Goal: Use online tool/utility: Utilize a website feature to perform a specific function

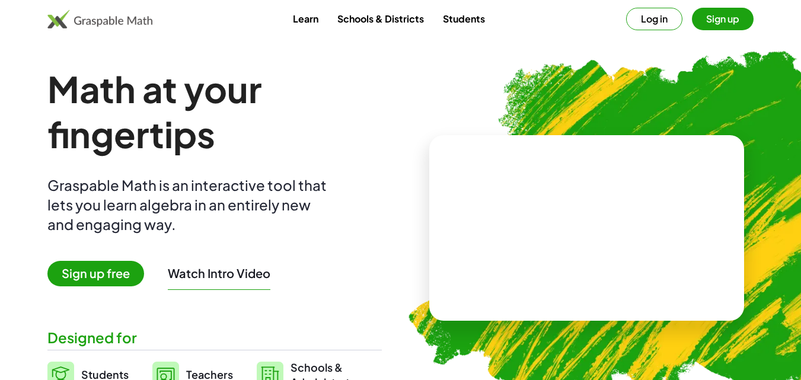
click at [724, 27] on button "Sign up" at bounding box center [723, 19] width 62 height 23
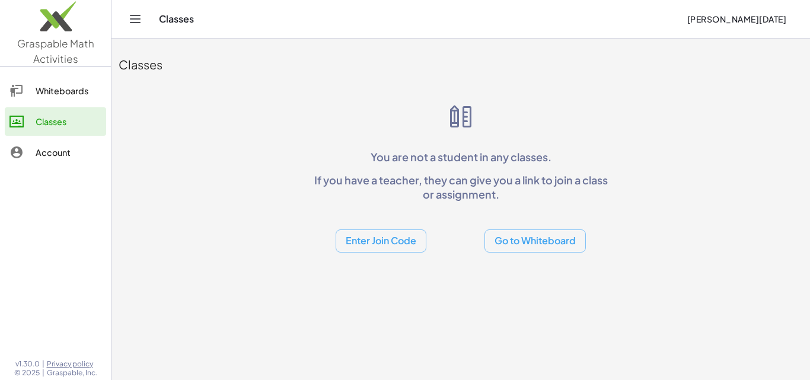
click at [518, 243] on button "Go to Whiteboard" at bounding box center [534, 240] width 101 height 23
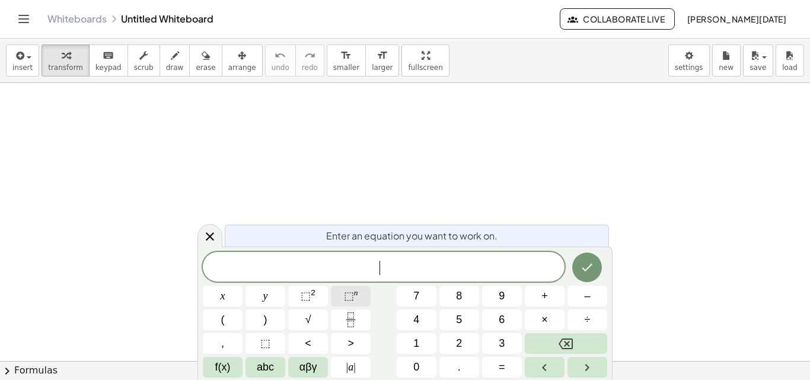
click at [359, 293] on button "⬚ n" at bounding box center [351, 296] width 40 height 21
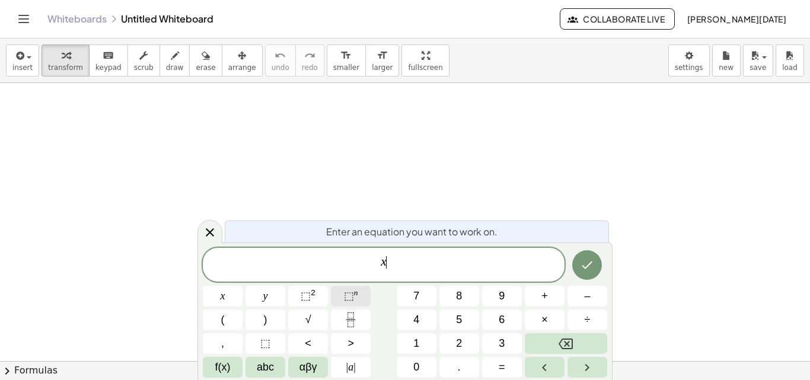
click at [356, 299] on span "⬚ n" at bounding box center [351, 296] width 14 height 16
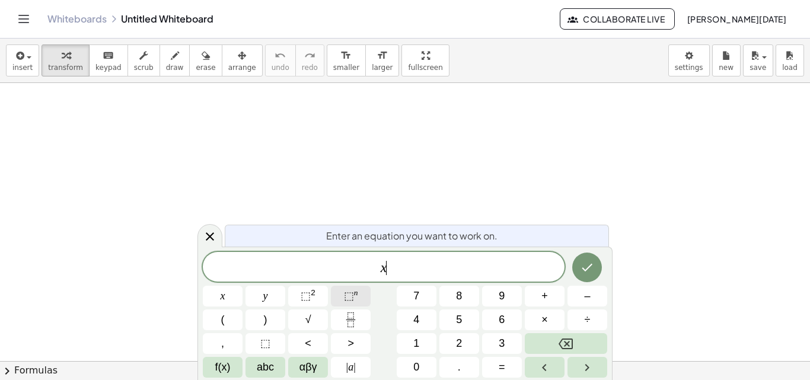
click at [343, 293] on button "⬚ n" at bounding box center [351, 296] width 40 height 21
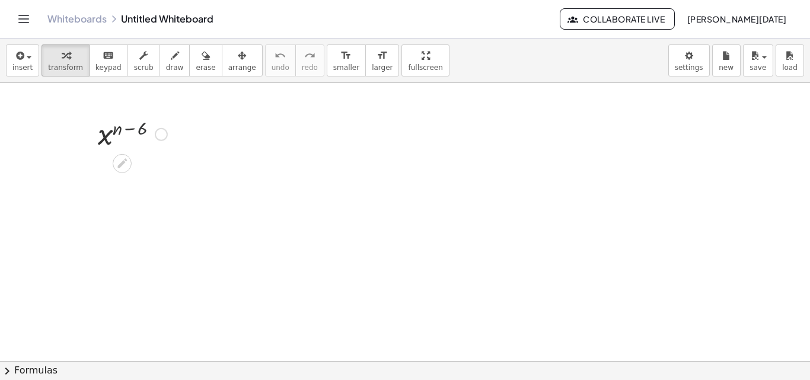
drag, startPoint x: 165, startPoint y: 127, endPoint x: 120, endPoint y: 140, distance: 47.3
click at [122, 135] on div "x ( + n − 6 )" at bounding box center [122, 135] width 0 height 0
click at [120, 140] on div at bounding box center [132, 133] width 81 height 39
click at [130, 129] on div at bounding box center [132, 133] width 81 height 39
click at [123, 159] on icon at bounding box center [122, 163] width 12 height 12
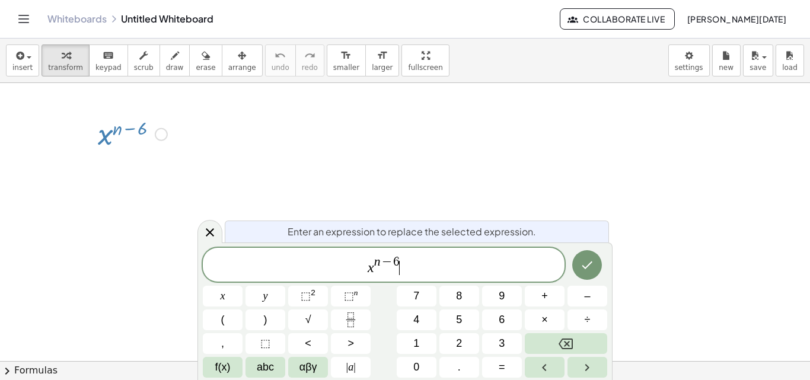
click at [413, 266] on span "x n − 6 ​" at bounding box center [384, 265] width 362 height 21
click at [338, 296] on button "⬚ n" at bounding box center [351, 296] width 40 height 21
click at [339, 294] on button "⬚ n" at bounding box center [351, 296] width 40 height 21
click at [598, 260] on button "Done" at bounding box center [587, 265] width 30 height 30
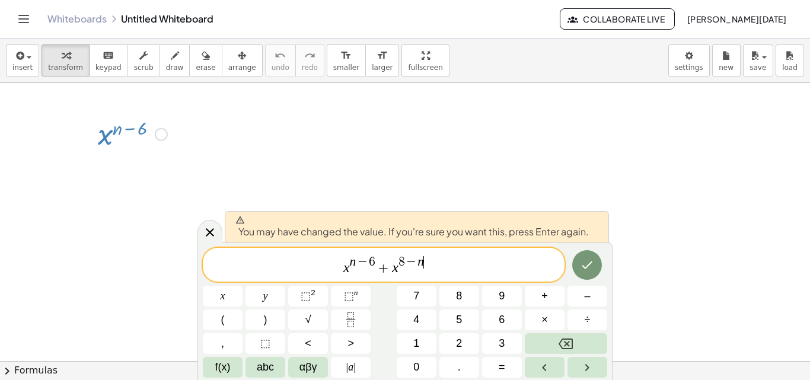
click at [346, 252] on div "x n − 6 + x 8 − n ​" at bounding box center [384, 265] width 362 height 34
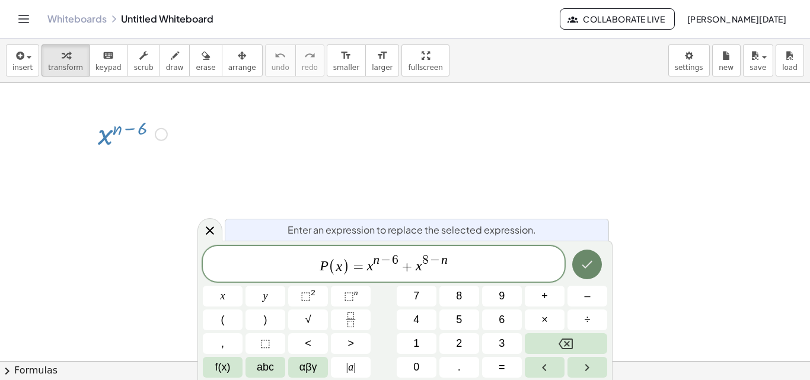
click at [583, 256] on button "Done" at bounding box center [587, 265] width 30 height 30
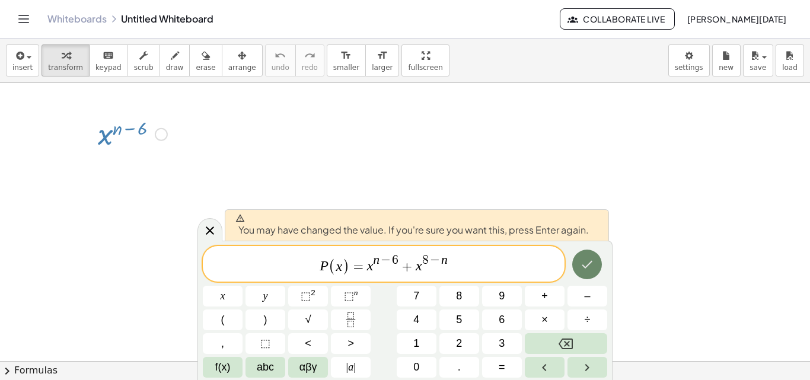
click at [584, 255] on button "Done" at bounding box center [587, 265] width 30 height 30
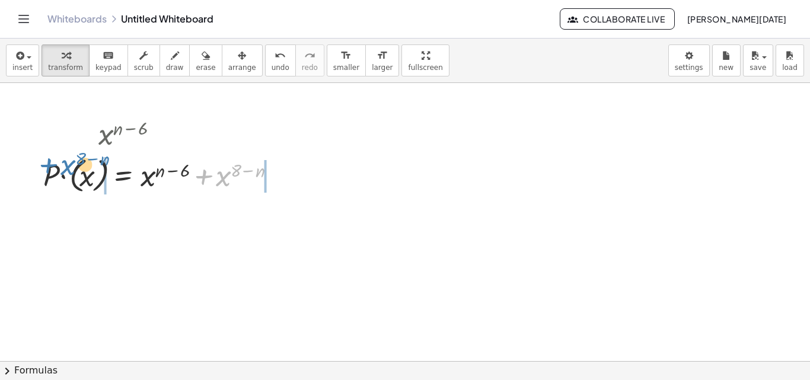
drag, startPoint x: 225, startPoint y: 180, endPoint x: 82, endPoint y: 170, distance: 142.6
click at [82, 170] on div at bounding box center [164, 174] width 254 height 43
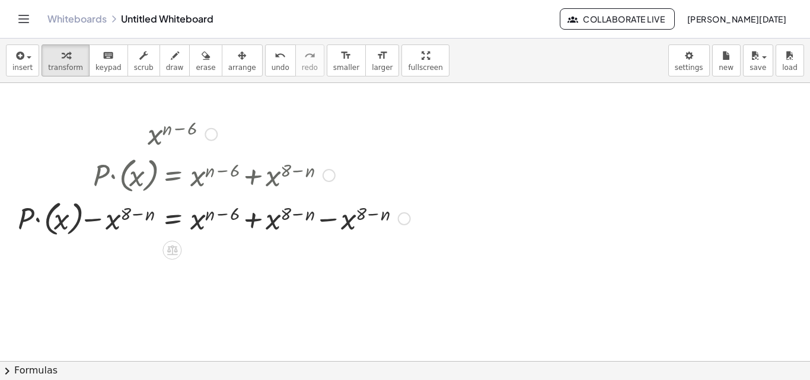
drag, startPoint x: 92, startPoint y: 181, endPoint x: 210, endPoint y: 179, distance: 118.0
click at [210, 179] on div at bounding box center [214, 174] width 404 height 43
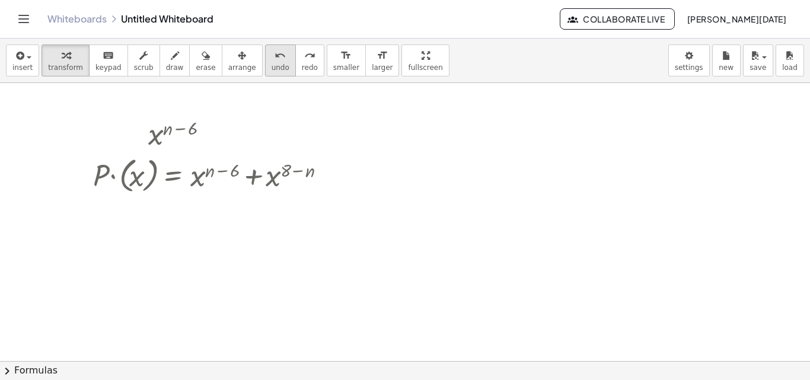
click at [272, 64] on span "undo" at bounding box center [281, 67] width 18 height 8
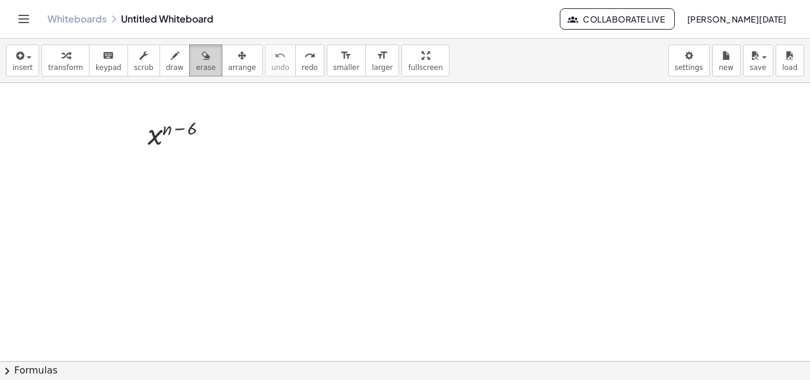
click at [202, 60] on icon "button" at bounding box center [206, 56] width 8 height 14
click at [154, 127] on div at bounding box center [405, 361] width 810 height 556
drag, startPoint x: 174, startPoint y: 130, endPoint x: 283, endPoint y: 82, distance: 119.5
click at [286, 82] on div "insert select one: Math Expression Function Text Youtube Video Graphing Geometr…" at bounding box center [405, 209] width 810 height 341
click at [180, 123] on div at bounding box center [405, 361] width 810 height 556
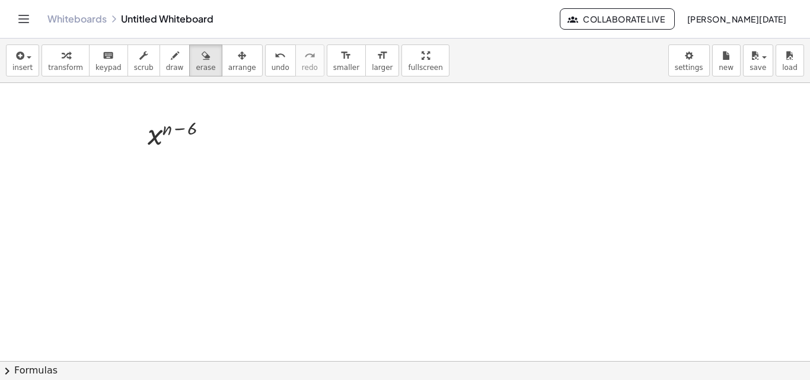
click at [179, 127] on div at bounding box center [405, 361] width 810 height 556
drag, startPoint x: 151, startPoint y: 120, endPoint x: 132, endPoint y: 139, distance: 26.4
click at [132, 139] on div at bounding box center [405, 361] width 810 height 556
click at [146, 138] on div at bounding box center [405, 361] width 810 height 556
click at [97, 69] on span "keypad" at bounding box center [108, 67] width 26 height 8
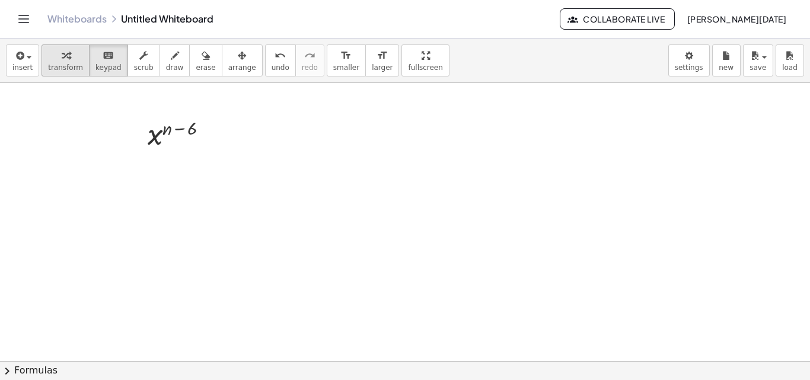
click at [42, 69] on button "transform" at bounding box center [66, 60] width 48 height 32
click at [228, 52] on div "button" at bounding box center [242, 55] width 28 height 14
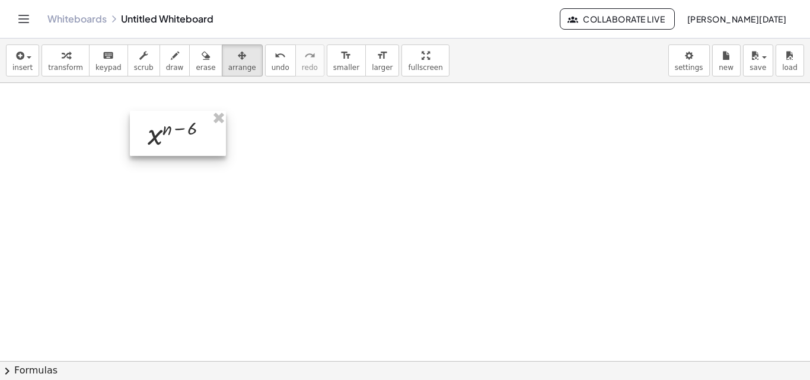
click at [170, 140] on div at bounding box center [178, 133] width 96 height 45
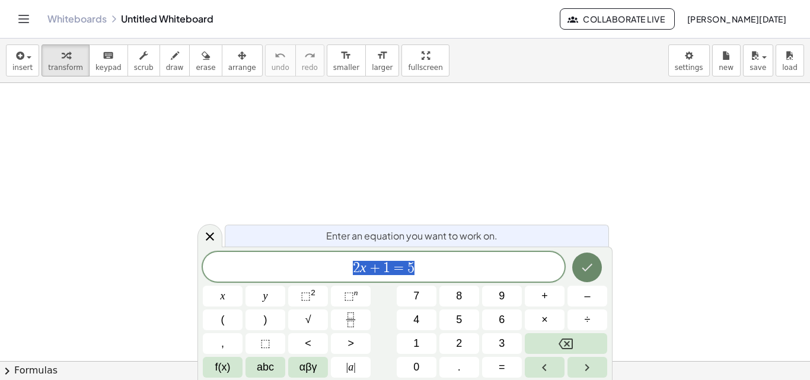
click at [593, 276] on button "Done" at bounding box center [587, 268] width 30 height 30
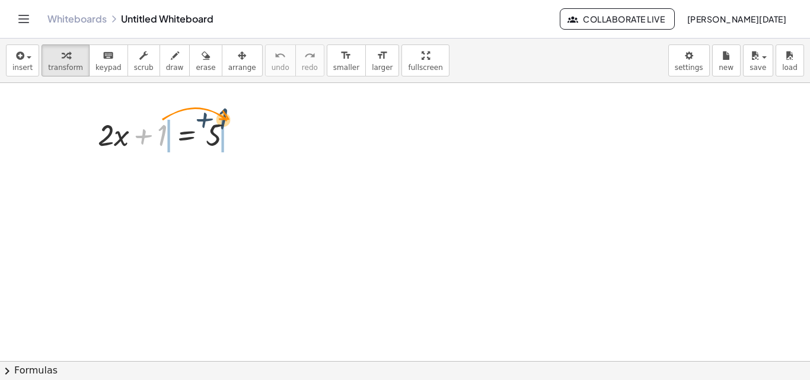
drag, startPoint x: 160, startPoint y: 137, endPoint x: 228, endPoint y: 123, distance: 69.6
click at [228, 122] on div at bounding box center [170, 134] width 157 height 40
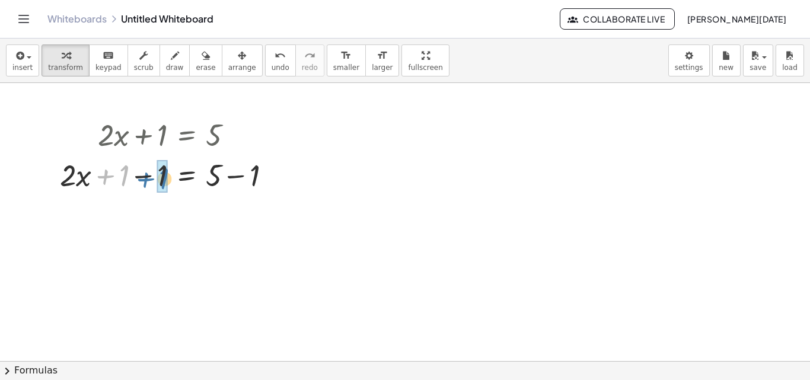
drag, startPoint x: 110, startPoint y: 179, endPoint x: 150, endPoint y: 180, distance: 40.3
click at [150, 180] on div at bounding box center [170, 174] width 232 height 40
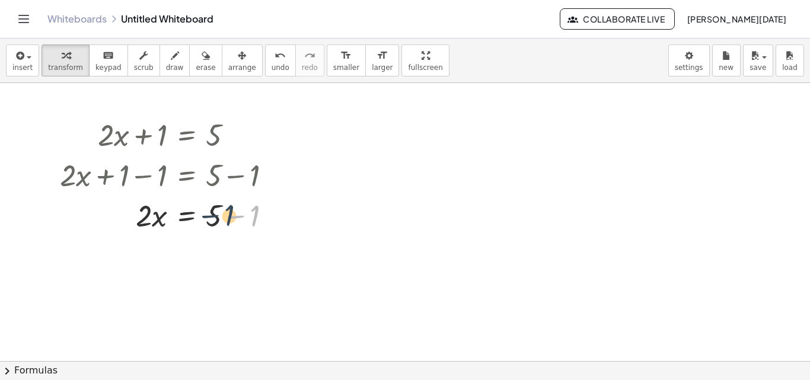
drag, startPoint x: 252, startPoint y: 216, endPoint x: 225, endPoint y: 215, distance: 26.7
click at [225, 215] on div at bounding box center [170, 214] width 232 height 40
drag, startPoint x: 250, startPoint y: 214, endPoint x: 209, endPoint y: 216, distance: 40.9
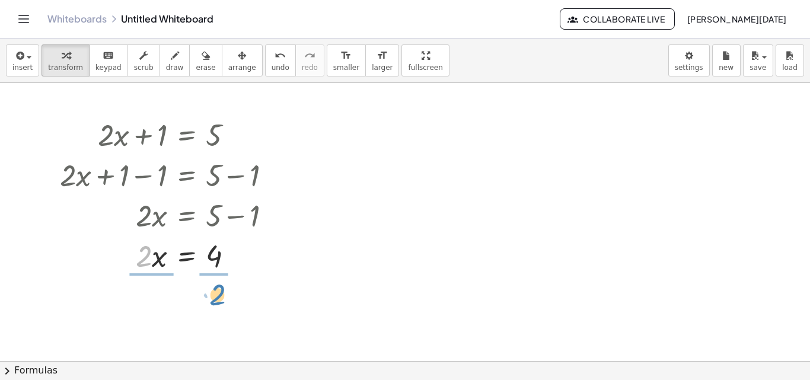
drag, startPoint x: 151, startPoint y: 257, endPoint x: 224, endPoint y: 296, distance: 83.0
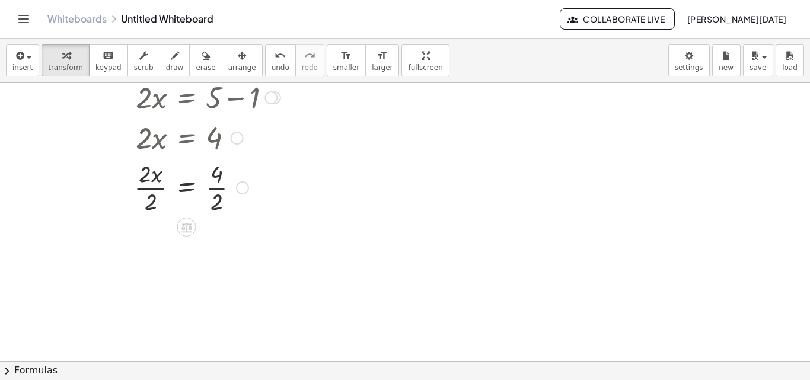
scroll to position [119, 0]
drag, startPoint x: 147, startPoint y: 191, endPoint x: 147, endPoint y: 183, distance: 8.3
drag, startPoint x: 221, startPoint y: 264, endPoint x: 219, endPoint y: 246, distance: 18.5
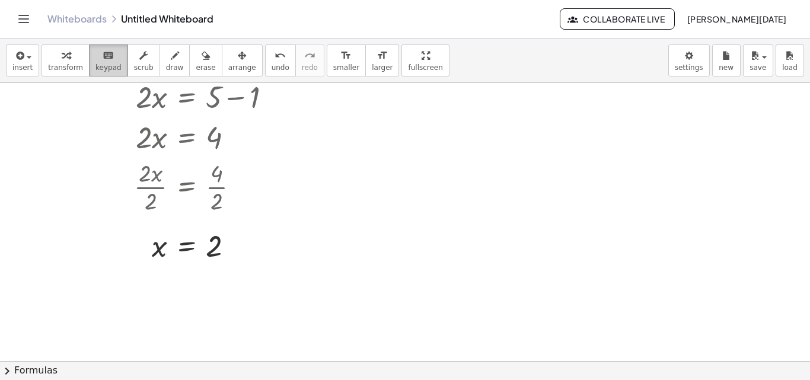
click at [104, 62] on button "keyboard keypad" at bounding box center [108, 60] width 39 height 32
click at [65, 66] on span "transform" at bounding box center [65, 67] width 35 height 8
click at [11, 58] on button "insert" at bounding box center [22, 60] width 33 height 32
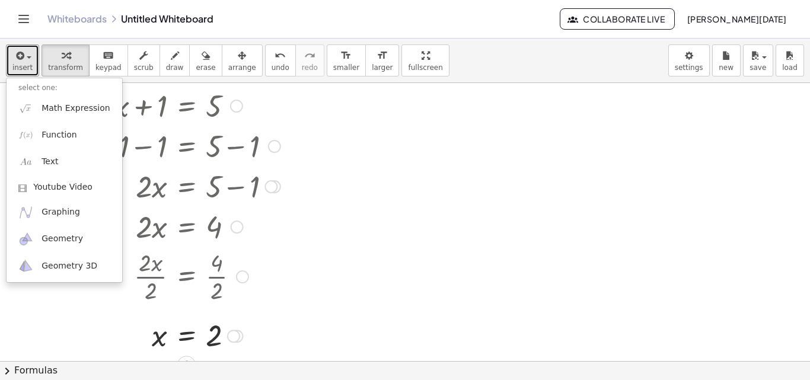
scroll to position [0, 0]
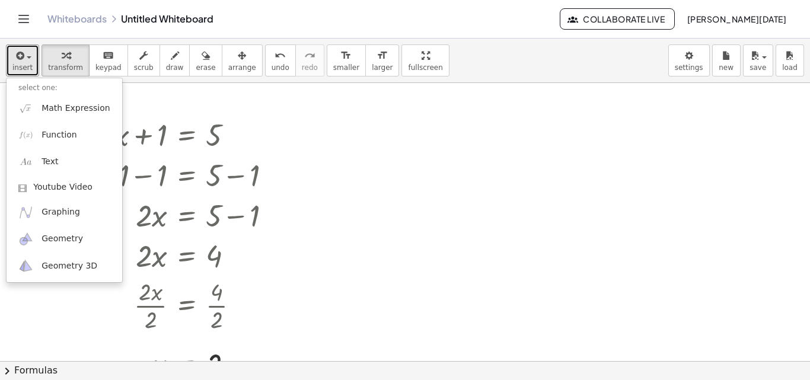
click at [378, 136] on div at bounding box center [405, 361] width 810 height 556
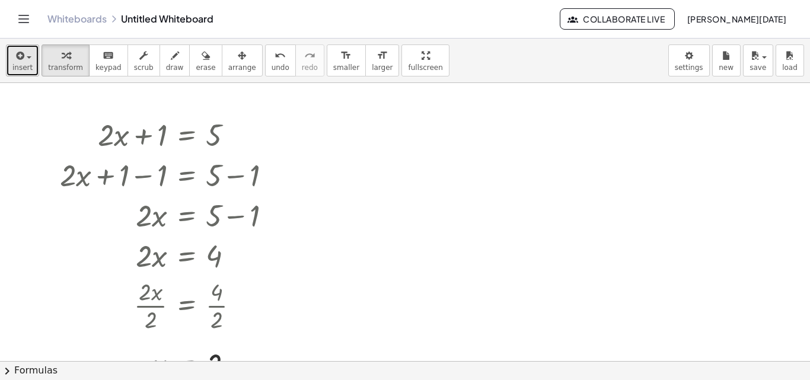
click at [15, 69] on span "insert" at bounding box center [22, 67] width 20 height 8
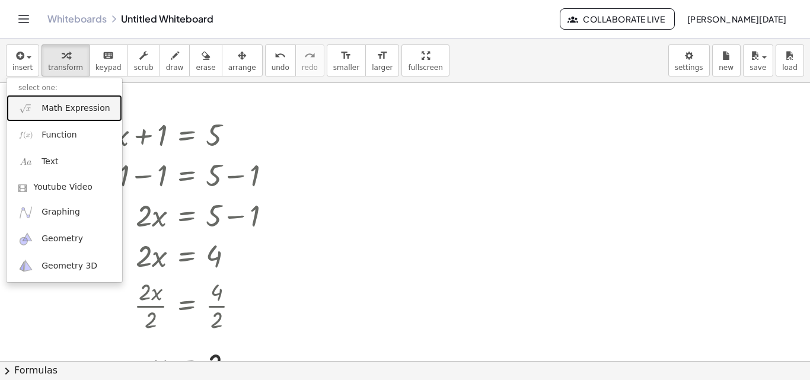
click at [48, 105] on span "Math Expression" at bounding box center [76, 109] width 68 height 12
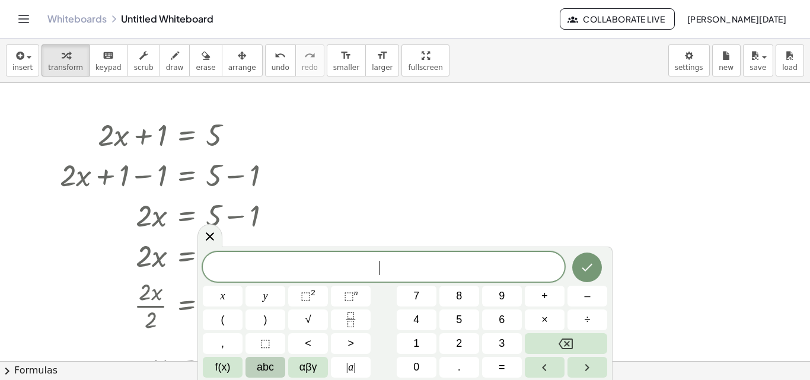
click at [269, 359] on button "abc" at bounding box center [265, 367] width 40 height 21
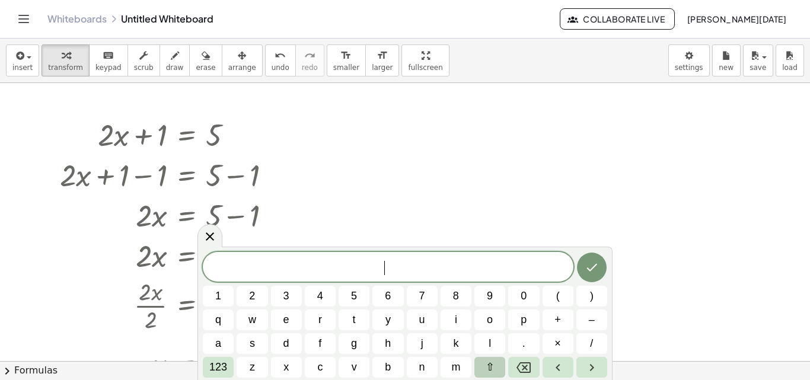
click at [486, 369] on button "⇧" at bounding box center [489, 367] width 31 height 21
click at [525, 315] on span "p" at bounding box center [523, 320] width 7 height 16
click at [555, 301] on button "(" at bounding box center [557, 296] width 31 height 21
click at [493, 359] on button "⇧" at bounding box center [489, 367] width 31 height 21
click at [283, 365] on button "x" at bounding box center [286, 367] width 31 height 21
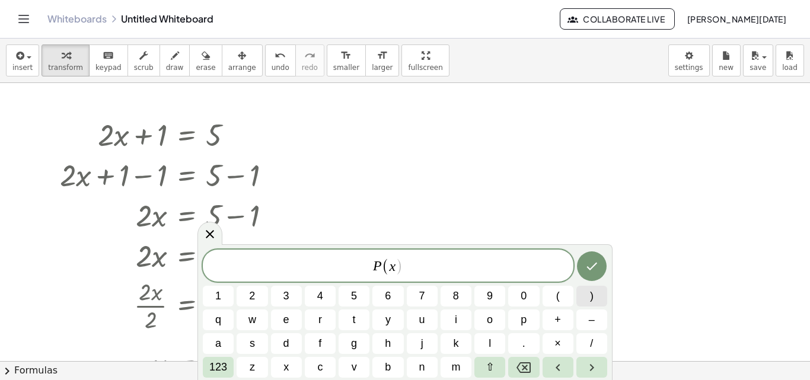
click at [594, 292] on button ")" at bounding box center [591, 296] width 31 height 21
click at [565, 292] on button "(" at bounding box center [557, 296] width 31 height 21
click at [582, 292] on button ")" at bounding box center [591, 296] width 31 height 21
click at [554, 296] on button "(" at bounding box center [557, 296] width 31 height 21
click at [584, 302] on button ")" at bounding box center [591, 296] width 31 height 21
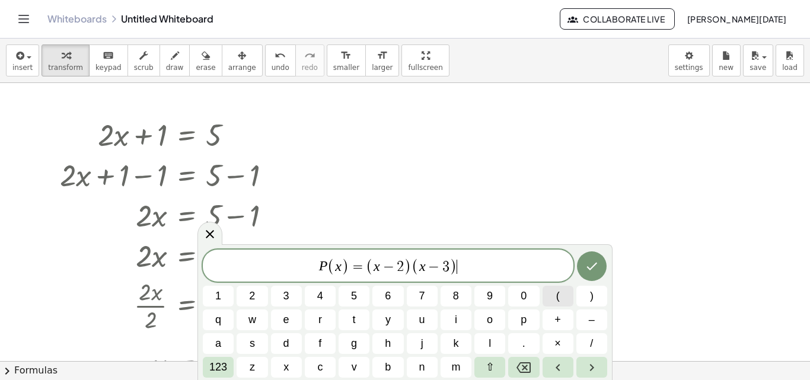
click at [554, 296] on button "(" at bounding box center [557, 296] width 31 height 21
click at [583, 298] on button ")" at bounding box center [591, 296] width 31 height 21
drag, startPoint x: 312, startPoint y: 264, endPoint x: 269, endPoint y: 264, distance: 42.7
click at [269, 264] on span "P ( x ) = ( x − 2 ) ( x − 3 ) ( x + 4 ) + 7 =" at bounding box center [388, 267] width 371 height 20
drag, startPoint x: 318, startPoint y: 270, endPoint x: 238, endPoint y: 269, distance: 80.0
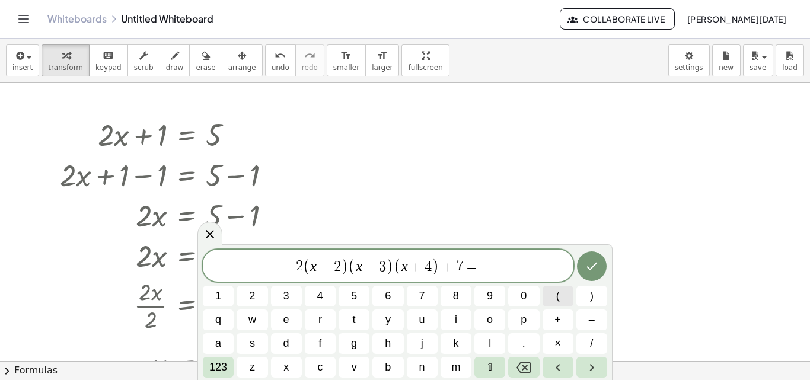
click at [558, 296] on span "(" at bounding box center [558, 296] width 4 height 16
click at [589, 298] on button ")" at bounding box center [591, 296] width 31 height 21
click at [505, 264] on span "2 ( 2 + 1 ) ​ ( x − 2 ) ( x − 3 ) ( x + 4 ) + 7 =" at bounding box center [388, 267] width 371 height 20
click at [496, 369] on button "⇧" at bounding box center [489, 367] width 31 height 21
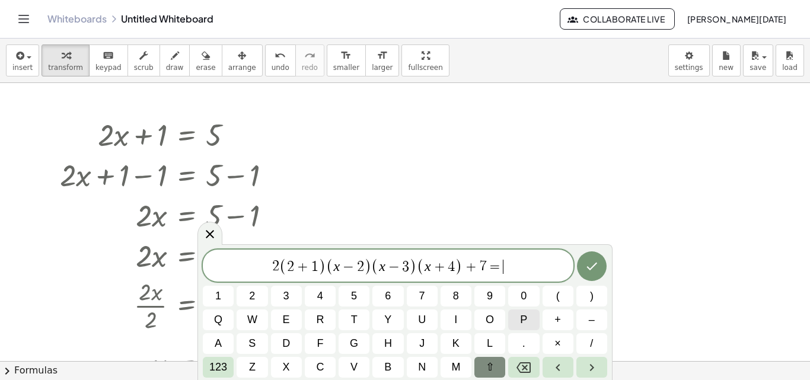
click at [525, 317] on span "p" at bounding box center [523, 320] width 7 height 16
click at [555, 293] on button "(" at bounding box center [557, 296] width 31 height 21
click at [260, 296] on button "2" at bounding box center [252, 296] width 31 height 21
click at [591, 290] on span ")" at bounding box center [592, 296] width 4 height 16
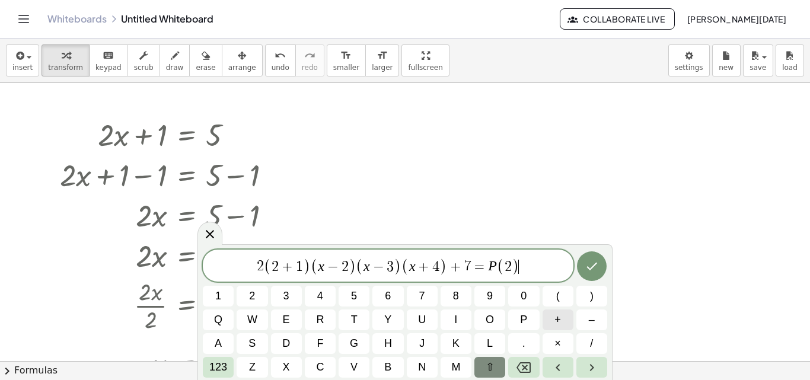
click at [558, 318] on span "+" at bounding box center [557, 320] width 7 height 16
click at [516, 321] on button "p" at bounding box center [523, 319] width 31 height 21
click at [556, 304] on span "(" at bounding box center [558, 296] width 4 height 16
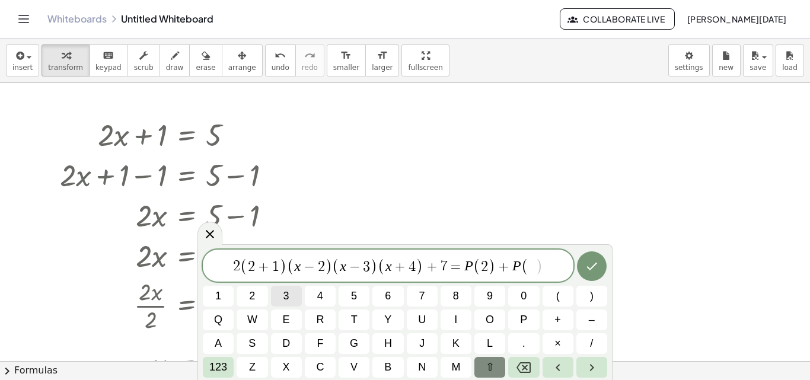
click at [278, 300] on button "3" at bounding box center [286, 296] width 31 height 21
click at [593, 299] on span ")" at bounding box center [592, 296] width 4 height 16
click at [595, 267] on icon "Done" at bounding box center [592, 266] width 14 height 14
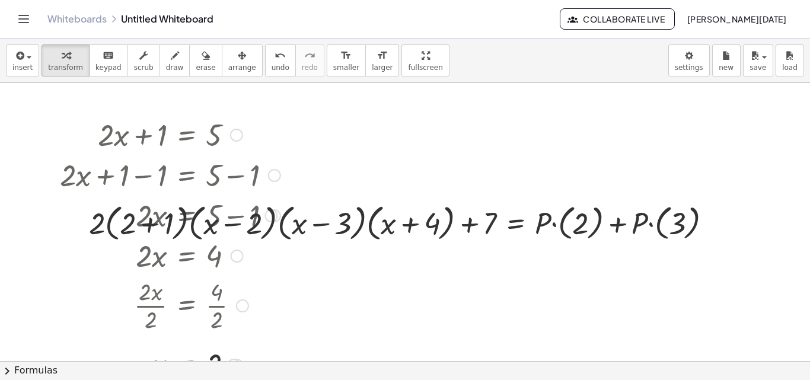
click at [102, 170] on div at bounding box center [170, 174] width 232 height 40
click at [187, 135] on div "+ · 2 · x + 1 = 5 + · 2 · x + 1 − 1 = + 5 − 1 + · 2 · x + 0 = + 5 − 1 · 2 · x =…" at bounding box center [187, 135] width 0 height 0
click at [196, 55] on div "button" at bounding box center [206, 55] width 20 height 14
click at [157, 128] on div at bounding box center [405, 361] width 810 height 556
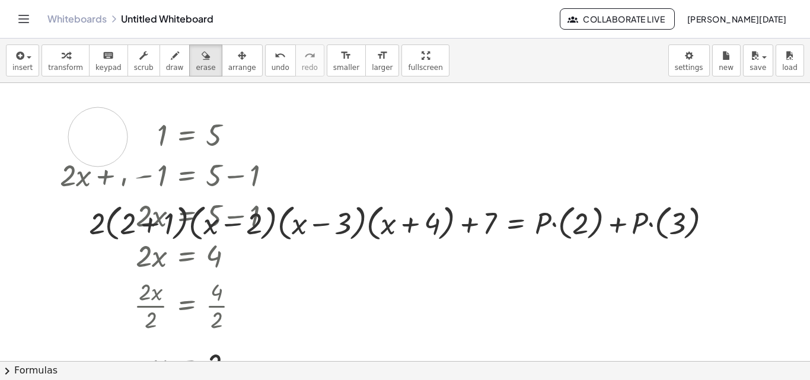
drag, startPoint x: 131, startPoint y: 148, endPoint x: 98, endPoint y: 137, distance: 35.1
click at [98, 137] on div at bounding box center [405, 361] width 810 height 556
click at [120, 143] on div at bounding box center [405, 361] width 810 height 556
drag, startPoint x: 217, startPoint y: 133, endPoint x: 228, endPoint y: 56, distance: 78.4
click at [228, 56] on div "button" at bounding box center [242, 55] width 28 height 14
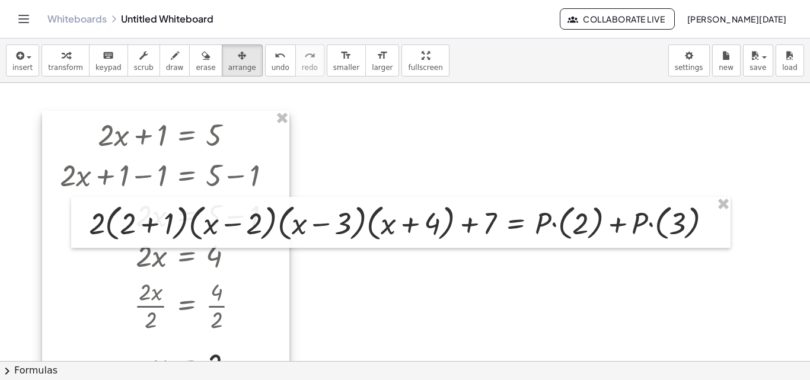
click at [263, 142] on div at bounding box center [165, 249] width 247 height 276
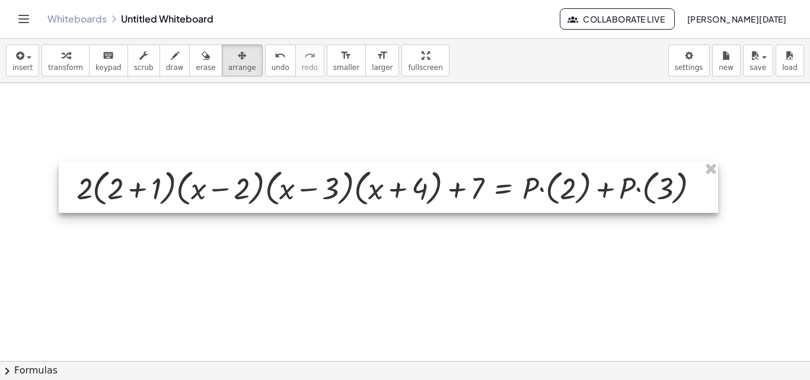
drag, startPoint x: 271, startPoint y: 213, endPoint x: 258, endPoint y: 178, distance: 37.1
click at [258, 178] on div at bounding box center [388, 187] width 659 height 51
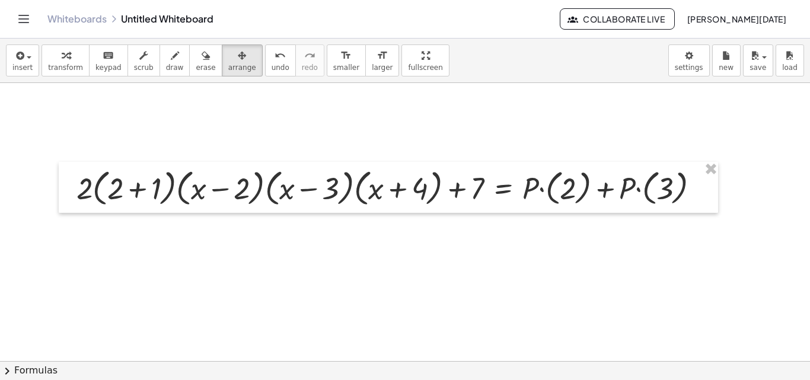
click at [124, 298] on div at bounding box center [405, 361] width 810 height 556
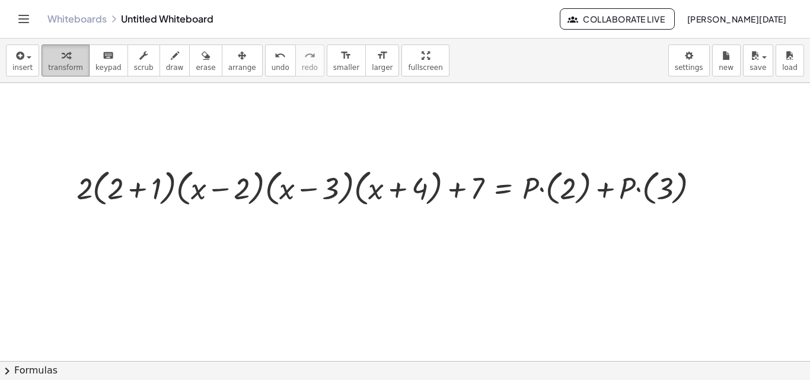
click at [63, 59] on icon "button" at bounding box center [66, 56] width 8 height 14
click at [90, 187] on div at bounding box center [393, 187] width 644 height 45
drag, startPoint x: 90, startPoint y: 187, endPoint x: 120, endPoint y: 194, distance: 31.5
click at [120, 194] on div at bounding box center [393, 187] width 644 height 45
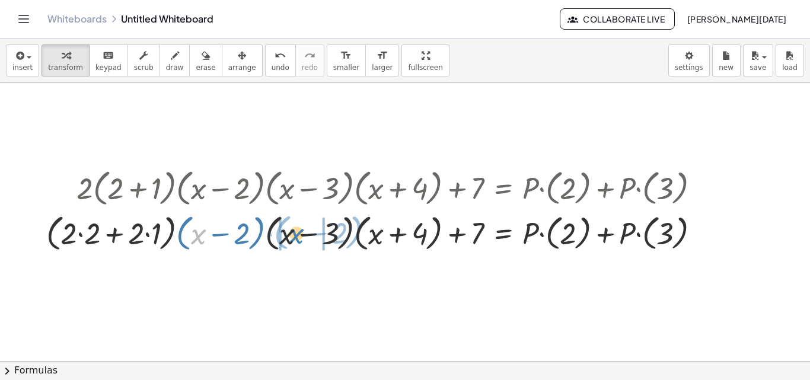
drag, startPoint x: 197, startPoint y: 234, endPoint x: 294, endPoint y: 233, distance: 96.6
click at [294, 233] on div at bounding box center [377, 232] width 675 height 45
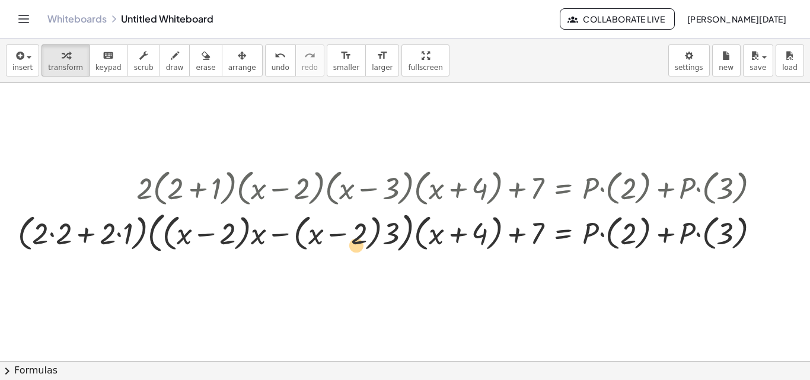
drag, startPoint x: 335, startPoint y: 236, endPoint x: 334, endPoint y: 248, distance: 11.9
click at [334, 248] on div at bounding box center [393, 232] width 763 height 49
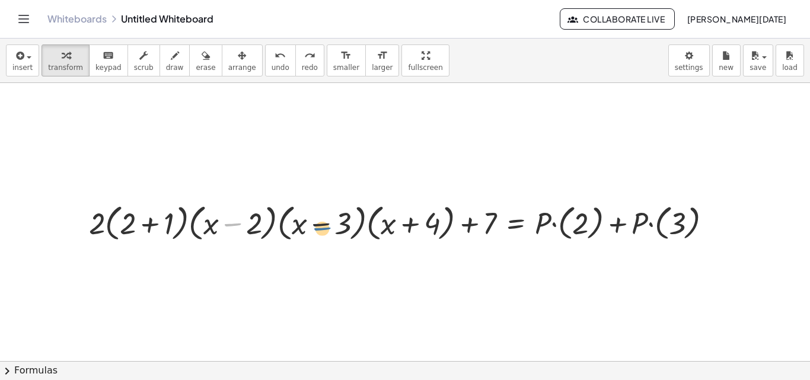
drag, startPoint x: 236, startPoint y: 225, endPoint x: 330, endPoint y: 229, distance: 93.8
click at [330, 229] on div at bounding box center [405, 222] width 644 height 45
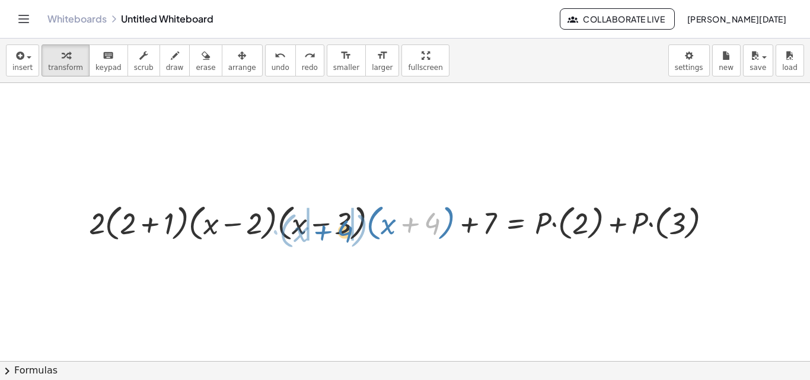
drag, startPoint x: 408, startPoint y: 225, endPoint x: 324, endPoint y: 233, distance: 84.5
click at [324, 233] on div at bounding box center [405, 222] width 644 height 45
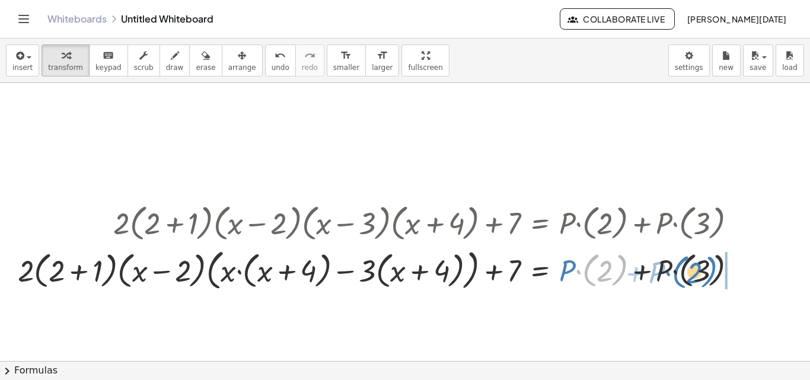
drag, startPoint x: 587, startPoint y: 277, endPoint x: 687, endPoint y: 276, distance: 99.6
click at [687, 276] on div at bounding box center [382, 269] width 740 height 49
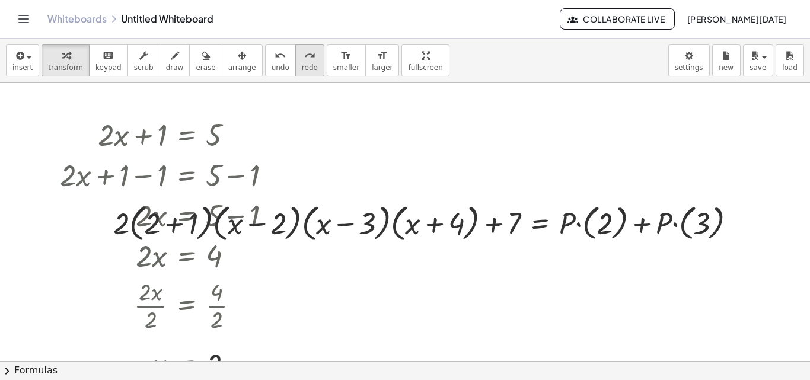
click at [302, 63] on span "redo" at bounding box center [310, 67] width 16 height 8
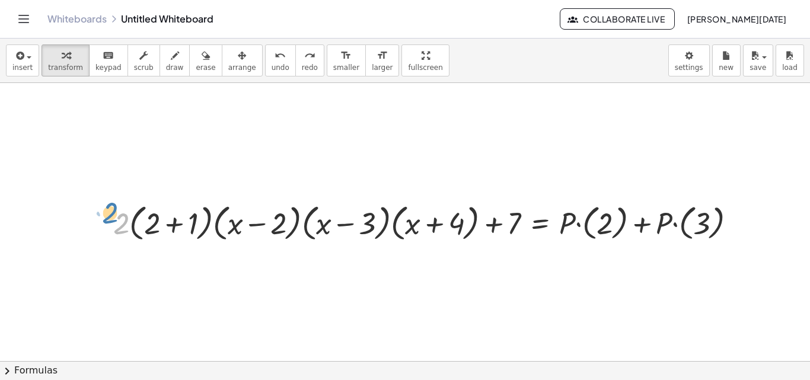
drag, startPoint x: 117, startPoint y: 219, endPoint x: 118, endPoint y: 212, distance: 7.8
click at [108, 209] on div "· 2 + · ( + 2 + 1 ) · ( + x − 2 ) · ( + x − 3 ) · ( + x + 4 ) + · 2 · ( + 2 + 1…" at bounding box center [424, 222] width 659 height 51
drag, startPoint x: 495, startPoint y: 227, endPoint x: 105, endPoint y: 225, distance: 390.1
click at [105, 225] on div "+ 7 + · 2 · ( + 2 + 1 ) · ( + x − 2 ) · ( + x − 3 ) · ( + x + 4 ) + 7 = + · P ·…" at bounding box center [424, 222] width 659 height 51
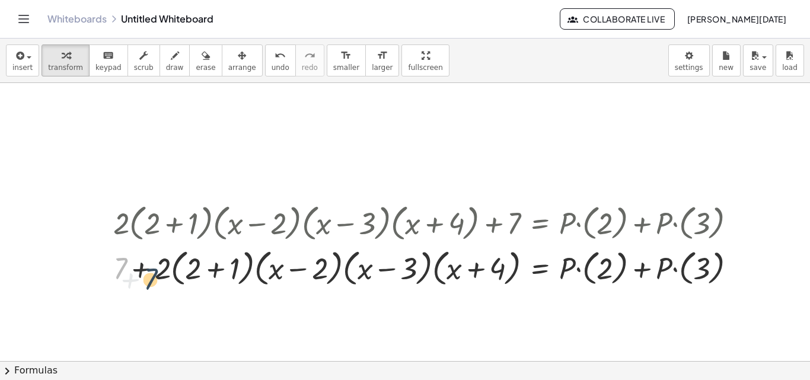
drag, startPoint x: 121, startPoint y: 258, endPoint x: 158, endPoint y: 269, distance: 38.8
click at [158, 269] on div at bounding box center [429, 267] width 644 height 45
drag, startPoint x: 158, startPoint y: 269, endPoint x: 117, endPoint y: 267, distance: 40.9
click at [117, 267] on div at bounding box center [429, 267] width 644 height 45
drag, startPoint x: 164, startPoint y: 267, endPoint x: 206, endPoint y: 273, distance: 41.9
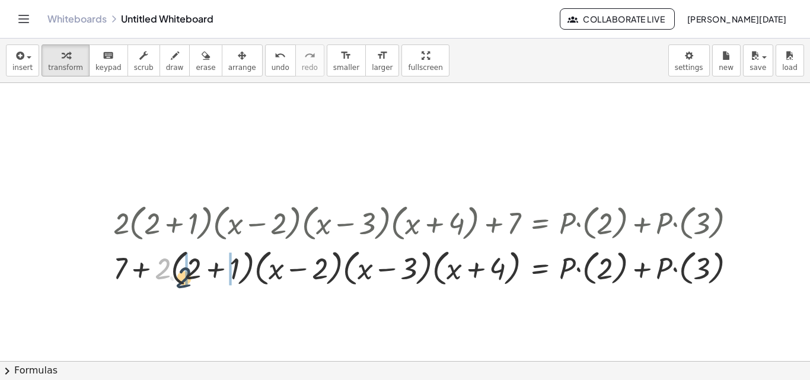
click at [205, 275] on div at bounding box center [429, 267] width 644 height 45
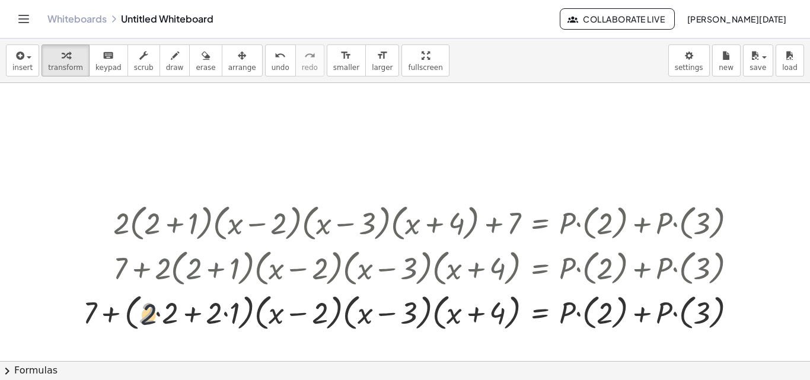
drag, startPoint x: 146, startPoint y: 307, endPoint x: 159, endPoint y: 311, distance: 13.7
click at [159, 311] on div at bounding box center [414, 311] width 675 height 45
drag, startPoint x: 215, startPoint y: 318, endPoint x: 228, endPoint y: 318, distance: 12.5
drag, startPoint x: 234, startPoint y: 312, endPoint x: 205, endPoint y: 315, distance: 29.8
click at [205, 315] on div at bounding box center [429, 311] width 644 height 45
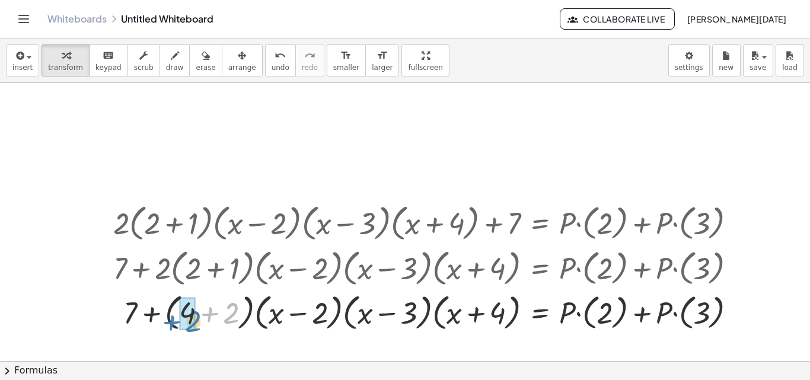
drag, startPoint x: 234, startPoint y: 306, endPoint x: 197, endPoint y: 312, distance: 36.7
click at [197, 312] on div at bounding box center [429, 311] width 644 height 45
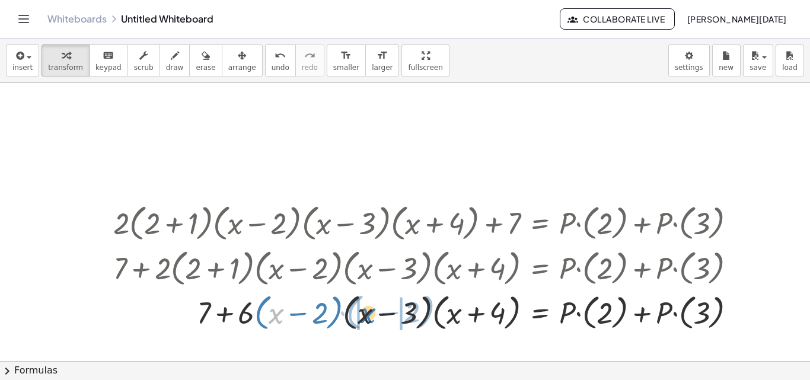
drag, startPoint x: 279, startPoint y: 309, endPoint x: 370, endPoint y: 308, distance: 90.7
click at [370, 308] on div at bounding box center [429, 311] width 644 height 45
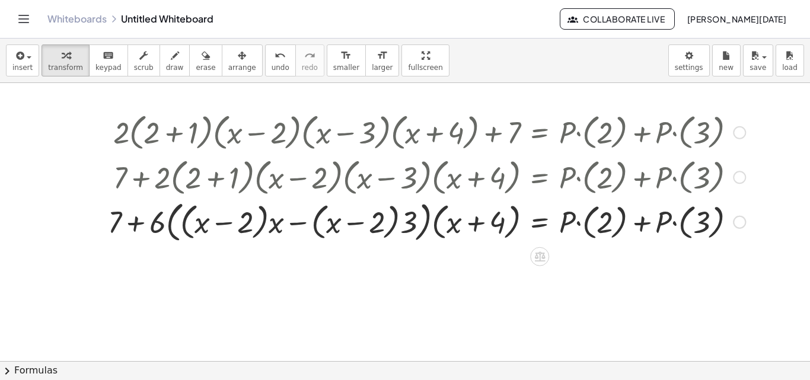
scroll to position [119, 0]
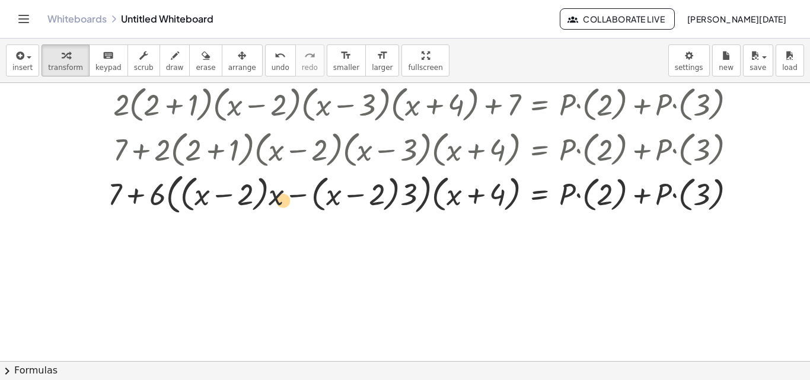
drag, startPoint x: 336, startPoint y: 195, endPoint x: 286, endPoint y: 200, distance: 50.7
click at [286, 200] on div at bounding box center [426, 192] width 649 height 49
drag, startPoint x: 324, startPoint y: 194, endPoint x: 333, endPoint y: 195, distance: 9.0
click at [333, 195] on div at bounding box center [426, 192] width 649 height 49
drag, startPoint x: 336, startPoint y: 196, endPoint x: 339, endPoint y: 204, distance: 9.0
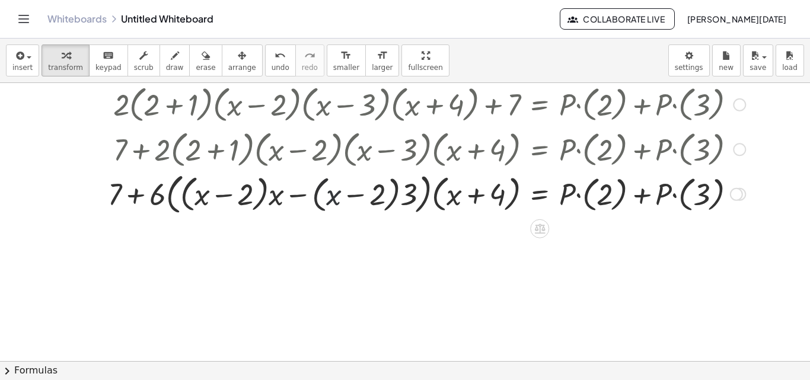
click at [339, 204] on div at bounding box center [426, 192] width 649 height 49
click at [340, 205] on div at bounding box center [426, 192] width 649 height 49
drag, startPoint x: 331, startPoint y: 195, endPoint x: 286, endPoint y: 190, distance: 44.7
click at [286, 190] on div at bounding box center [426, 192] width 649 height 49
drag, startPoint x: 230, startPoint y: 196, endPoint x: 242, endPoint y: 202, distance: 13.5
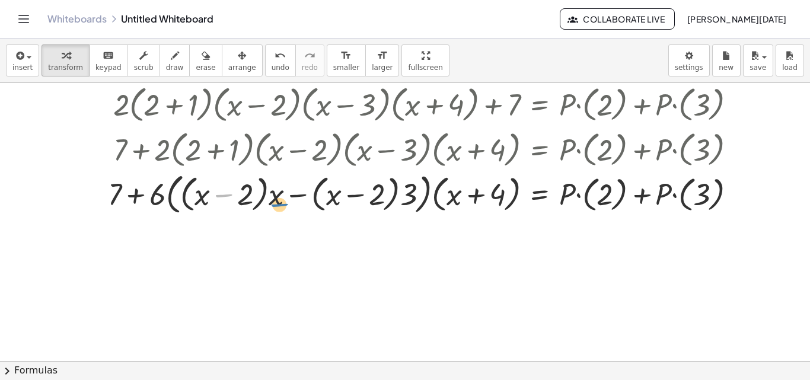
click at [242, 202] on div at bounding box center [426, 192] width 649 height 49
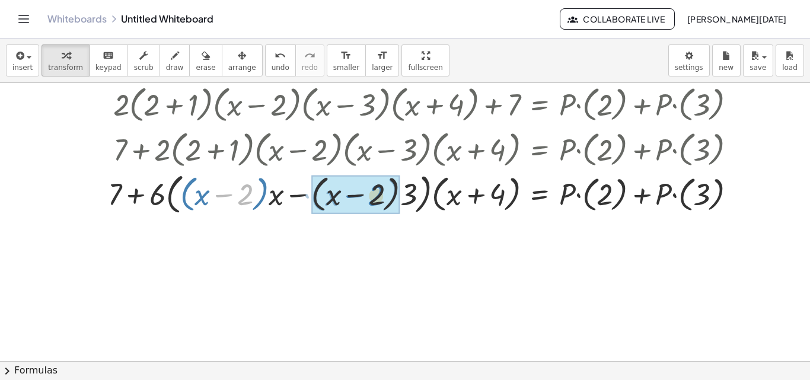
drag, startPoint x: 245, startPoint y: 196, endPoint x: 373, endPoint y: 197, distance: 128.1
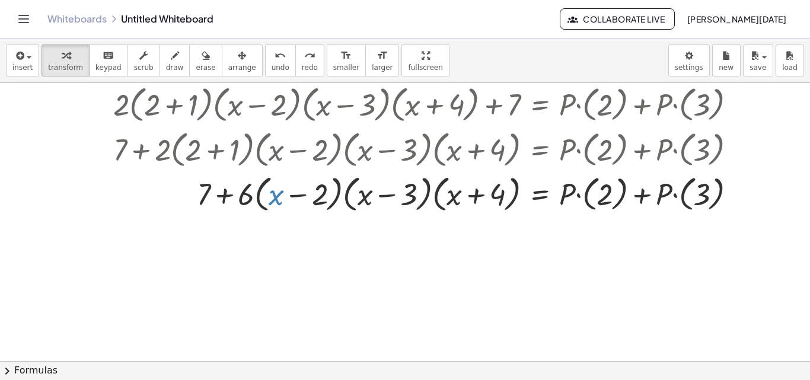
click at [373, 260] on div at bounding box center [405, 242] width 810 height 556
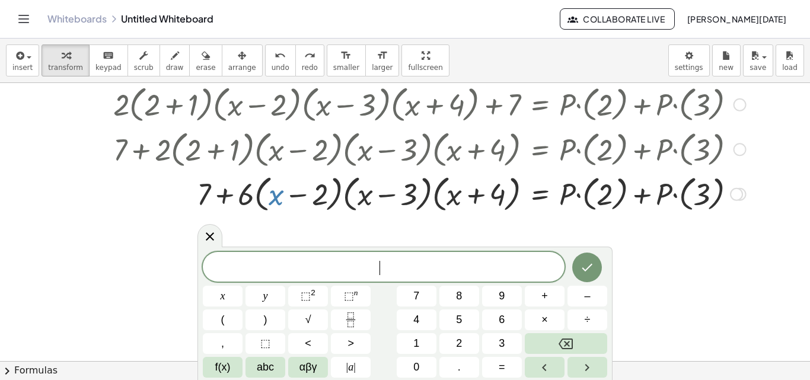
click at [480, 193] on div at bounding box center [429, 193] width 644 height 45
drag, startPoint x: 483, startPoint y: 192, endPoint x: 398, endPoint y: 217, distance: 88.9
click at [398, 217] on div "+ · 2 · ( + 2 + 1 ) · ( + x − 2 ) · ( + x − 3 ) · ( + x + 4 ) + 7 = + · P · ( 2…" at bounding box center [424, 148] width 659 height 141
click at [209, 242] on icon at bounding box center [210, 236] width 14 height 14
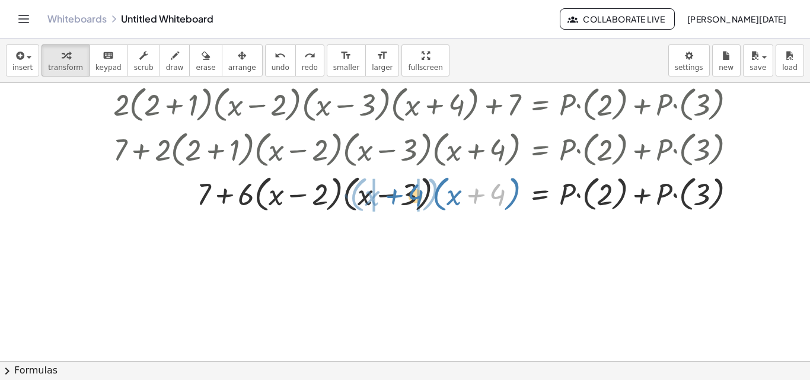
drag, startPoint x: 497, startPoint y: 191, endPoint x: 415, endPoint y: 192, distance: 81.8
click at [415, 192] on div at bounding box center [429, 193] width 644 height 45
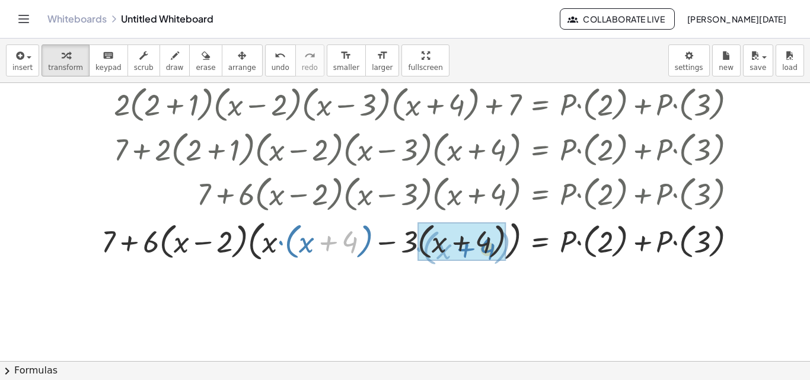
drag, startPoint x: 318, startPoint y: 237, endPoint x: 459, endPoint y: 242, distance: 141.8
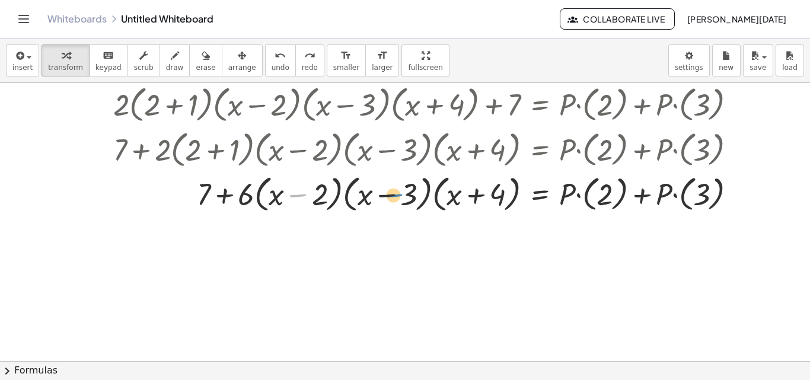
drag, startPoint x: 309, startPoint y: 194, endPoint x: 404, endPoint y: 194, distance: 94.9
click at [404, 194] on div at bounding box center [429, 193] width 644 height 45
drag, startPoint x: 301, startPoint y: 196, endPoint x: 247, endPoint y: 197, distance: 54.0
click at [247, 197] on div at bounding box center [429, 193] width 644 height 45
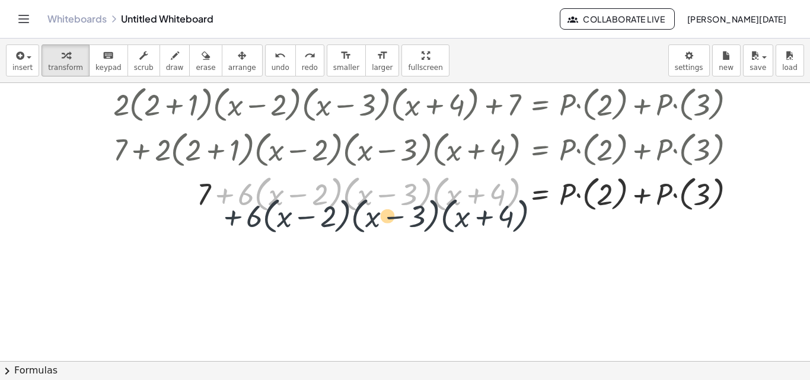
drag, startPoint x: 232, startPoint y: 193, endPoint x: 249, endPoint y: 214, distance: 27.0
click at [249, 214] on div at bounding box center [429, 193] width 644 height 45
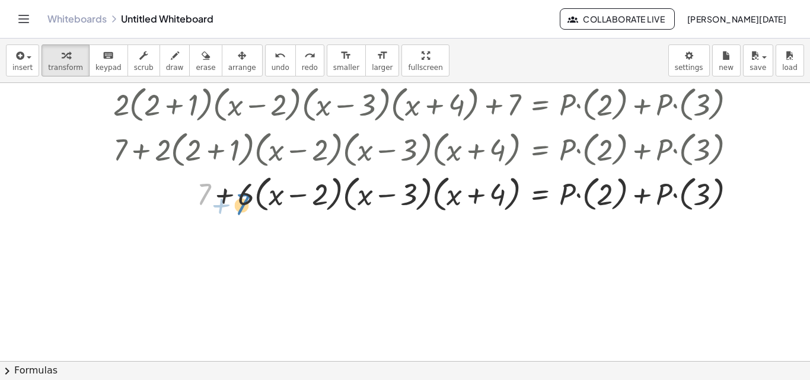
drag, startPoint x: 206, startPoint y: 190, endPoint x: 244, endPoint y: 200, distance: 39.3
click at [244, 200] on div at bounding box center [429, 193] width 644 height 45
click at [242, 200] on div at bounding box center [429, 193] width 644 height 45
click at [242, 202] on div at bounding box center [429, 193] width 644 height 45
drag, startPoint x: 244, startPoint y: 201, endPoint x: 265, endPoint y: 195, distance: 21.6
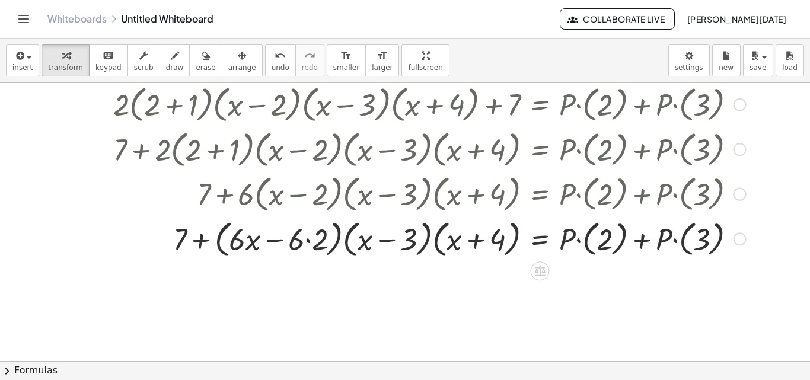
click at [298, 234] on div at bounding box center [429, 238] width 644 height 45
drag, startPoint x: 298, startPoint y: 234, endPoint x: 309, endPoint y: 240, distance: 12.5
click at [305, 240] on div at bounding box center [429, 238] width 644 height 45
drag, startPoint x: 296, startPoint y: 241, endPoint x: 310, endPoint y: 244, distance: 14.7
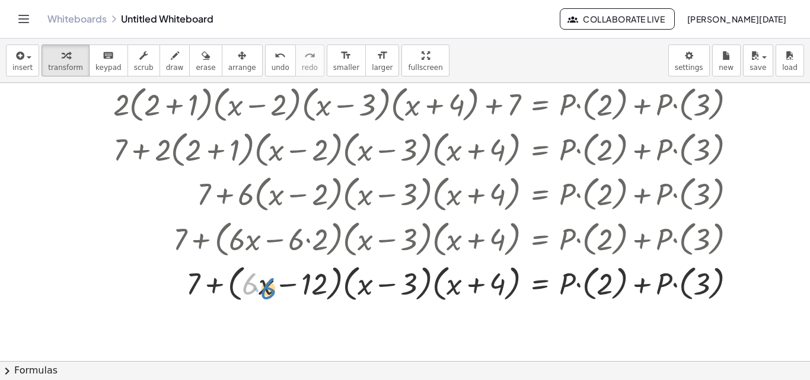
click at [245, 283] on div at bounding box center [429, 282] width 644 height 45
drag, startPoint x: 266, startPoint y: 288, endPoint x: 376, endPoint y: 289, distance: 110.3
click at [376, 289] on div at bounding box center [429, 282] width 644 height 45
drag, startPoint x: 286, startPoint y: 283, endPoint x: 376, endPoint y: 290, distance: 91.0
click at [376, 290] on div at bounding box center [429, 282] width 644 height 45
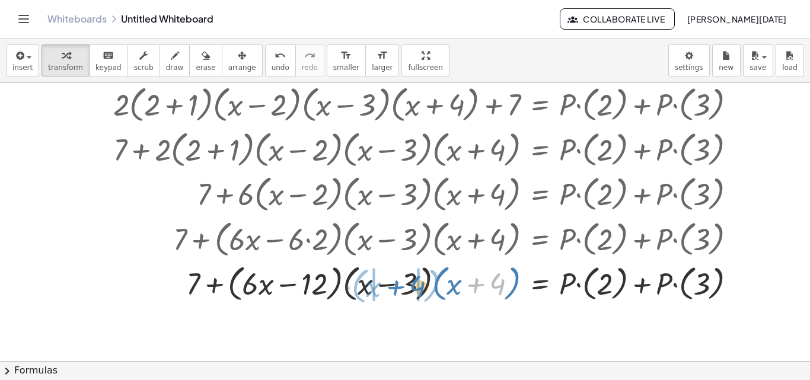
drag, startPoint x: 465, startPoint y: 284, endPoint x: 364, endPoint y: 286, distance: 100.8
click at [365, 286] on div at bounding box center [429, 282] width 644 height 45
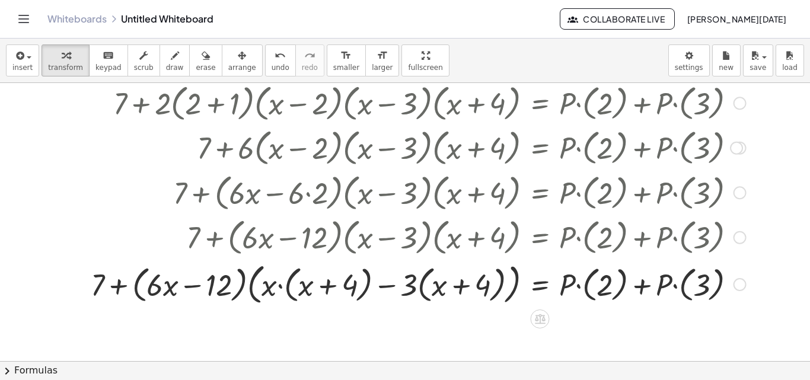
scroll to position [237, 0]
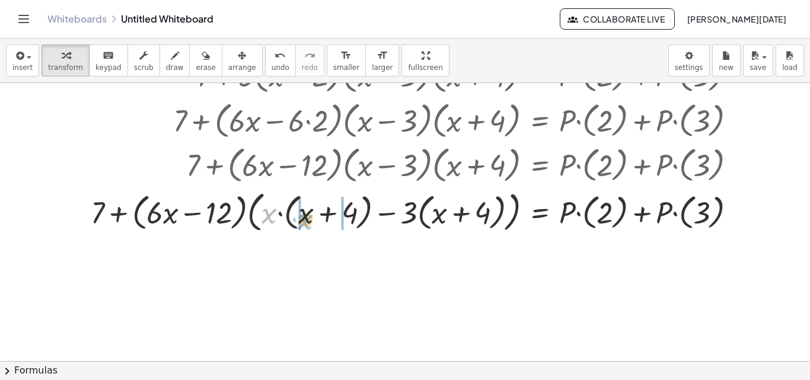
drag, startPoint x: 269, startPoint y: 212, endPoint x: 305, endPoint y: 211, distance: 36.2
click at [305, 211] on div at bounding box center [418, 211] width 667 height 49
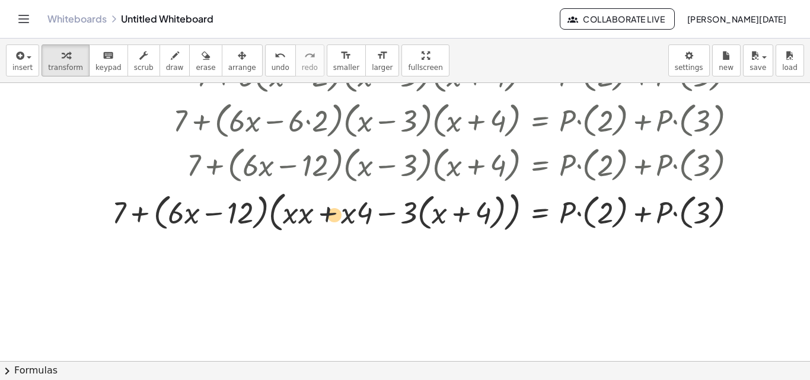
drag, startPoint x: 443, startPoint y: 232, endPoint x: 333, endPoint y: 214, distance: 111.7
click at [333, 214] on div at bounding box center [429, 211] width 646 height 49
drag, startPoint x: 441, startPoint y: 218, endPoint x: 315, endPoint y: 221, distance: 125.7
click at [315, 221] on div at bounding box center [429, 211] width 646 height 49
drag, startPoint x: 397, startPoint y: 220, endPoint x: 474, endPoint y: 213, distance: 77.3
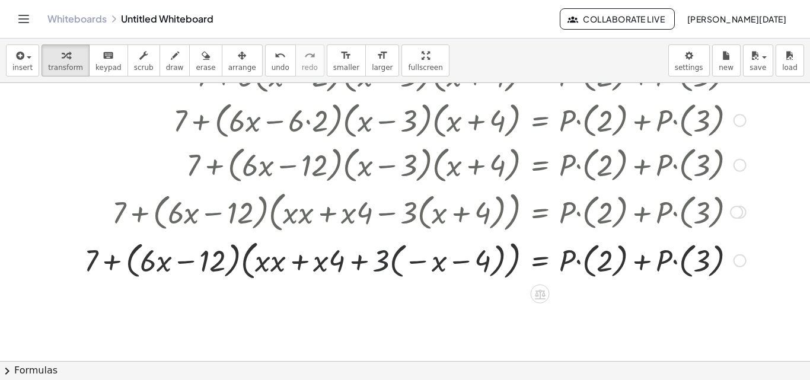
click at [378, 256] on div at bounding box center [415, 260] width 674 height 48
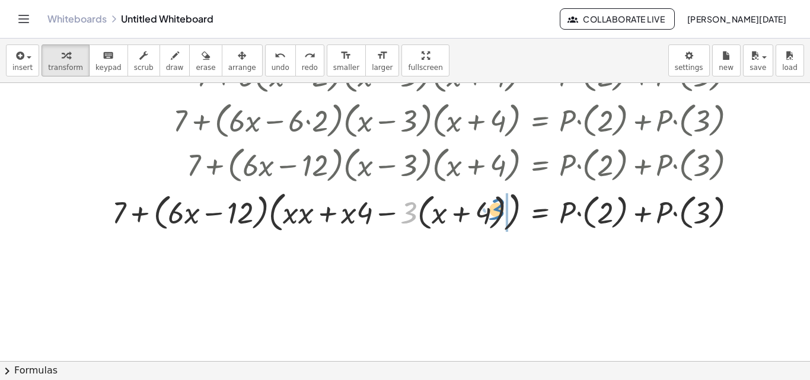
drag, startPoint x: 408, startPoint y: 206, endPoint x: 498, endPoint y: 200, distance: 90.3
click at [498, 200] on div at bounding box center [429, 211] width 646 height 49
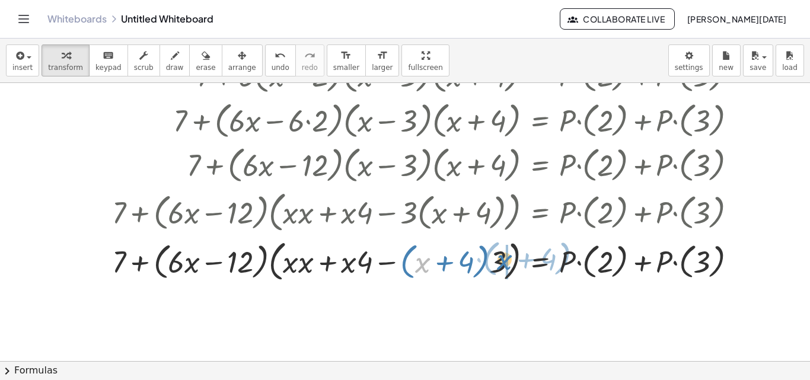
drag, startPoint x: 417, startPoint y: 261, endPoint x: 499, endPoint y: 260, distance: 81.8
click at [499, 260] on div at bounding box center [429, 260] width 646 height 49
drag, startPoint x: 409, startPoint y: 264, endPoint x: 400, endPoint y: 272, distance: 12.2
click at [400, 272] on div at bounding box center [429, 260] width 646 height 49
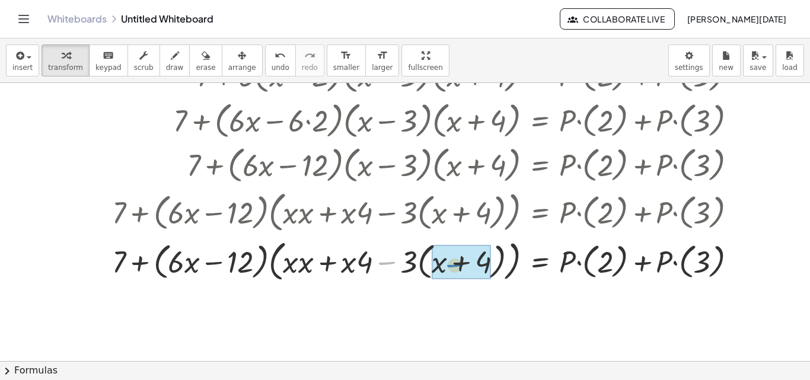
drag, startPoint x: 382, startPoint y: 258, endPoint x: 427, endPoint y: 261, distance: 45.7
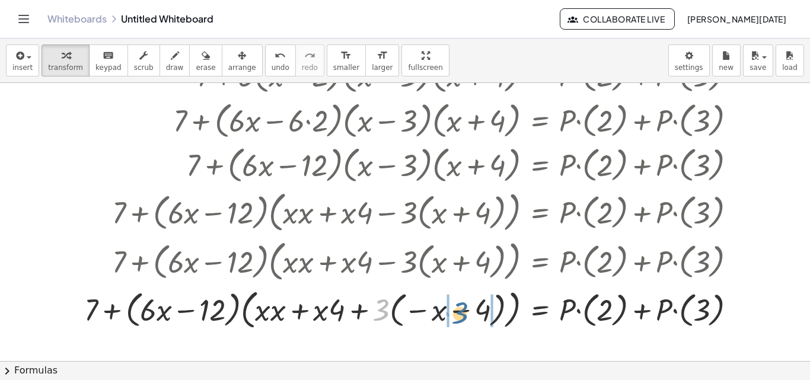
drag, startPoint x: 381, startPoint y: 310, endPoint x: 461, endPoint y: 313, distance: 80.1
click at [461, 313] on div at bounding box center [415, 309] width 674 height 48
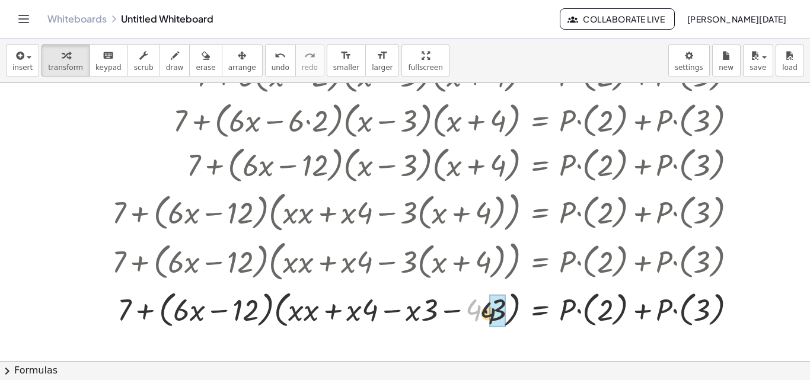
drag, startPoint x: 479, startPoint y: 305, endPoint x: 495, endPoint y: 308, distance: 16.3
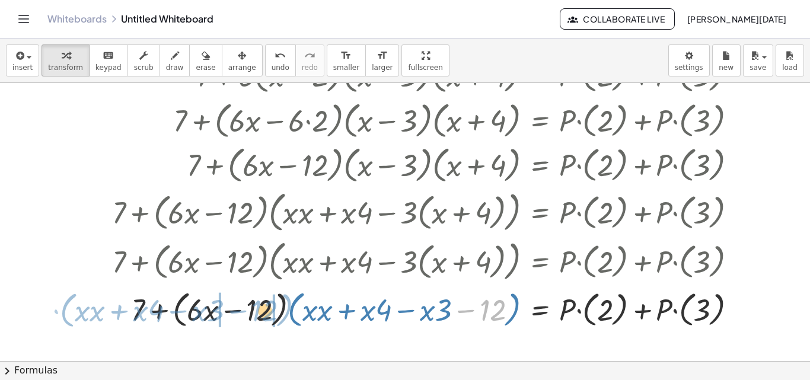
drag, startPoint x: 490, startPoint y: 313, endPoint x: 266, endPoint y: 313, distance: 224.7
click at [266, 313] on div at bounding box center [429, 308] width 646 height 45
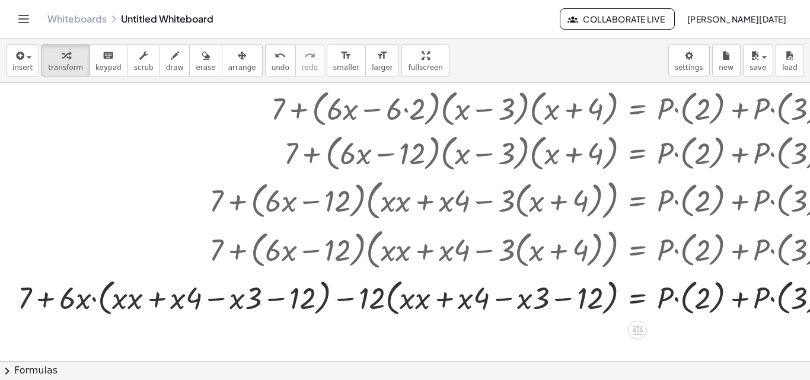
scroll to position [269, 0]
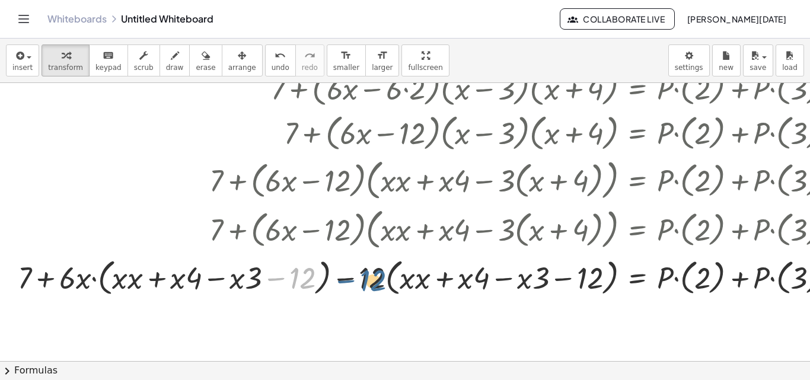
drag, startPoint x: 308, startPoint y: 282, endPoint x: 387, endPoint y: 282, distance: 79.4
click at [387, 282] on div at bounding box center [430, 276] width 837 height 45
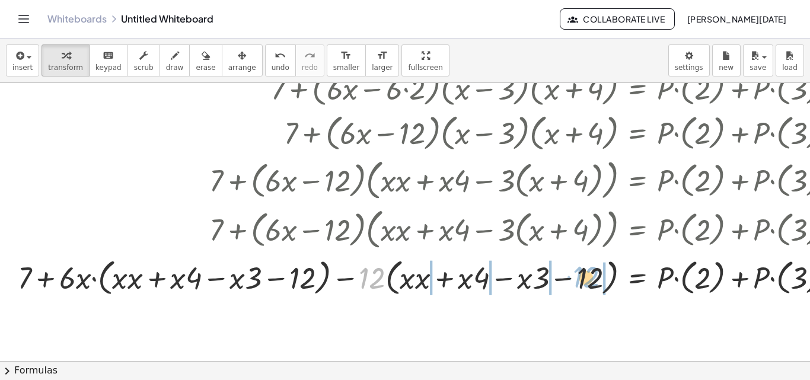
drag, startPoint x: 363, startPoint y: 267, endPoint x: 577, endPoint y: 266, distance: 213.4
click at [577, 266] on div at bounding box center [430, 276] width 837 height 45
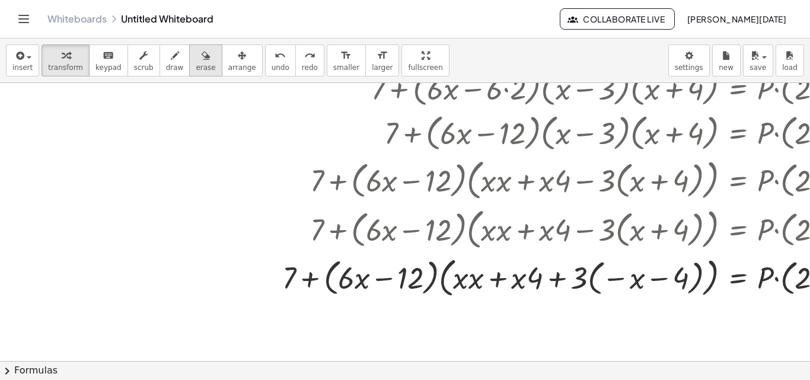
click at [196, 50] on div "button" at bounding box center [206, 55] width 20 height 14
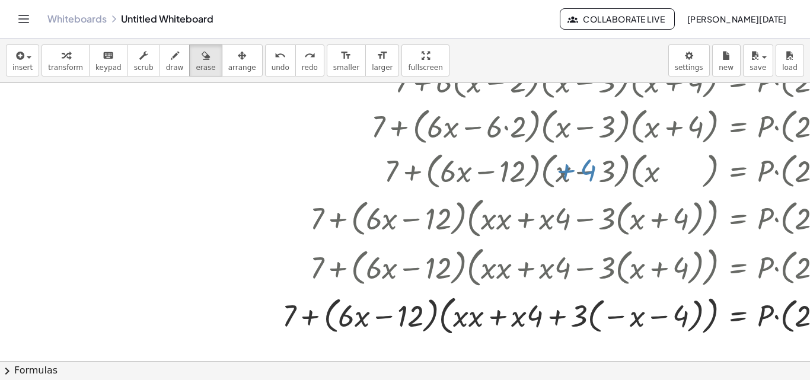
scroll to position [210, 0]
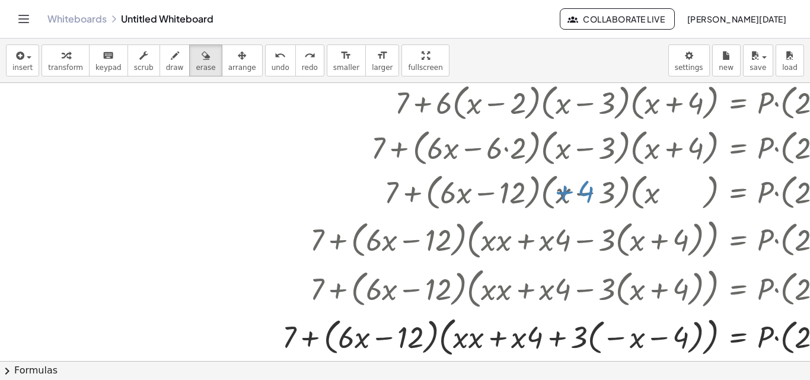
click at [488, 178] on div at bounding box center [478, 151] width 956 height 556
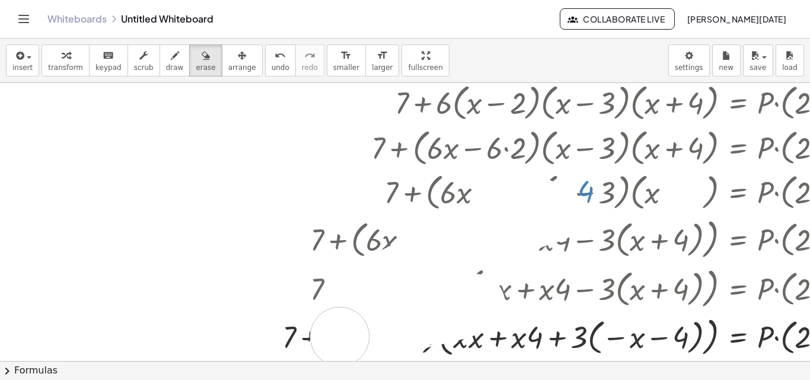
drag, startPoint x: 553, startPoint y: 212, endPoint x: 318, endPoint y: 307, distance: 253.4
click at [320, 311] on div at bounding box center [478, 151] width 956 height 556
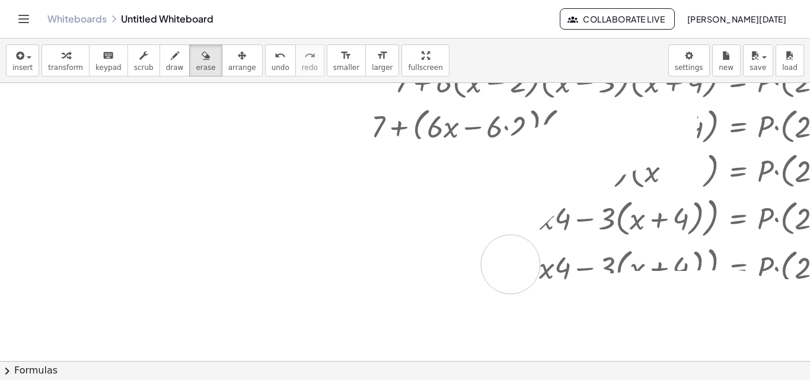
scroll to position [109, 0]
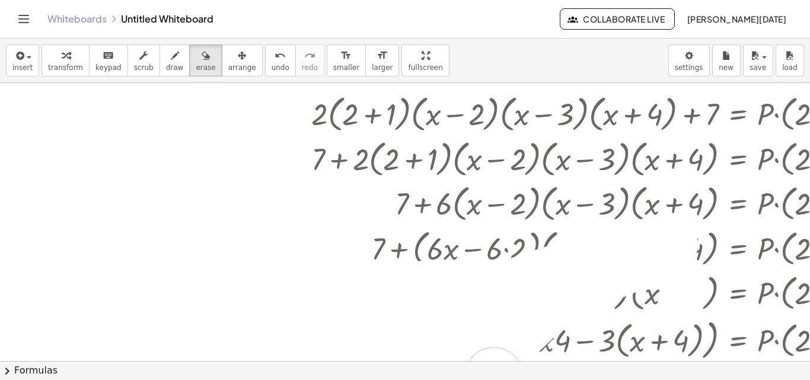
drag, startPoint x: 296, startPoint y: 257, endPoint x: 494, endPoint y: 199, distance: 206.4
click at [494, 199] on div at bounding box center [478, 252] width 956 height 556
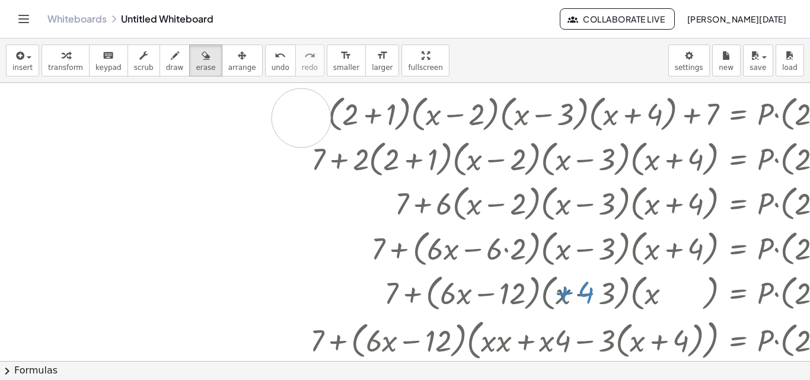
click at [301, 118] on div at bounding box center [478, 252] width 956 height 556
drag, startPoint x: 321, startPoint y: 118, endPoint x: 326, endPoint y: 127, distance: 10.9
click at [333, 127] on div at bounding box center [478, 252] width 956 height 556
click at [238, 53] on icon "button" at bounding box center [242, 56] width 8 height 14
click at [445, 183] on div at bounding box center [608, 276] width 688 height 376
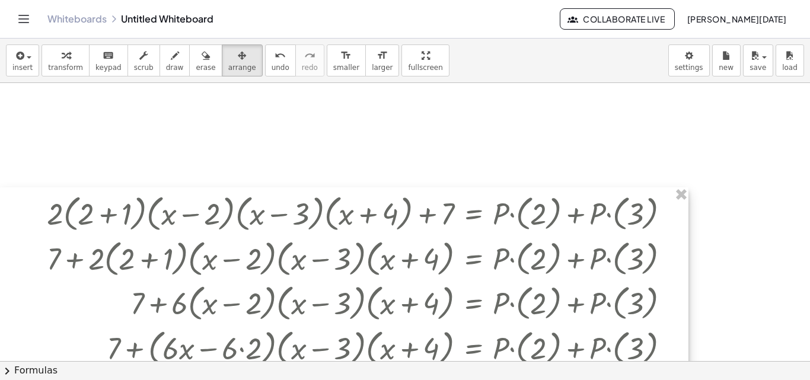
drag, startPoint x: 447, startPoint y: 183, endPoint x: 217, endPoint y: 244, distance: 238.0
click at [103, 276] on div at bounding box center [344, 375] width 688 height 376
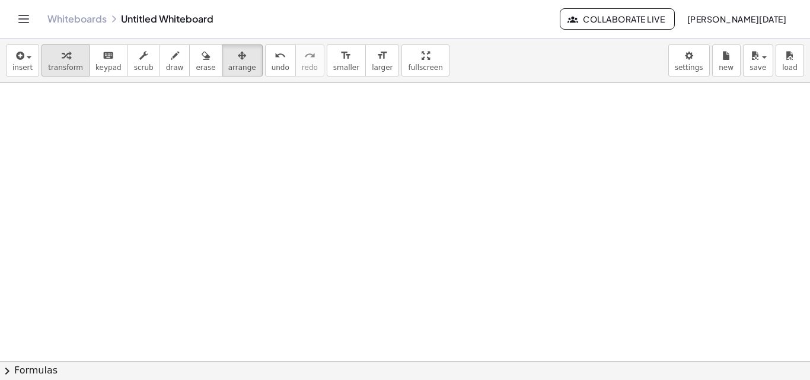
click at [56, 69] on span "transform" at bounding box center [65, 67] width 35 height 8
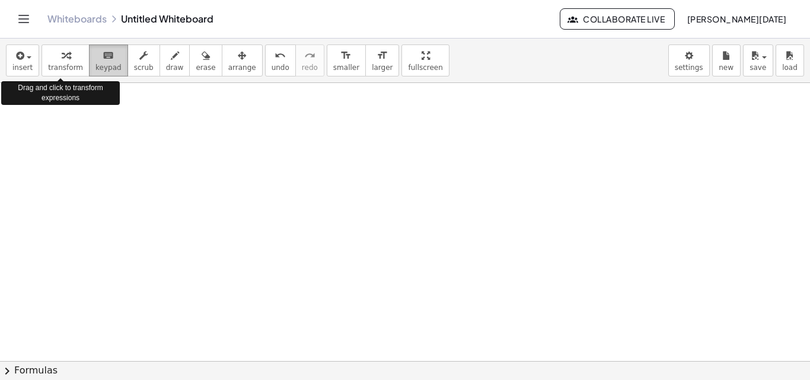
click at [95, 59] on div "keyboard" at bounding box center [108, 55] width 26 height 14
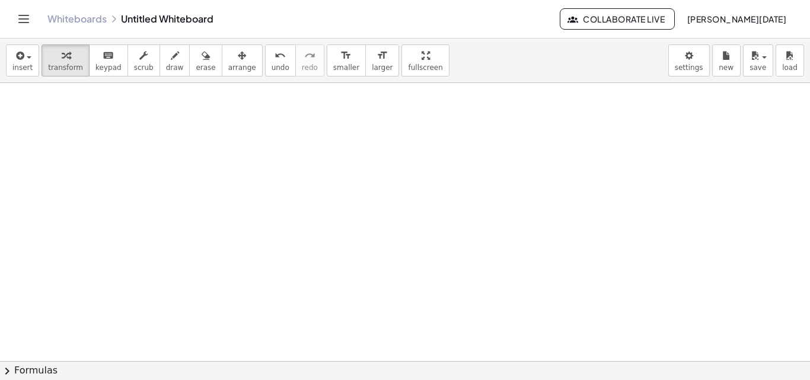
drag, startPoint x: 71, startPoint y: 46, endPoint x: 112, endPoint y: 27, distance: 45.1
click at [72, 46] on button "transform" at bounding box center [66, 60] width 48 height 32
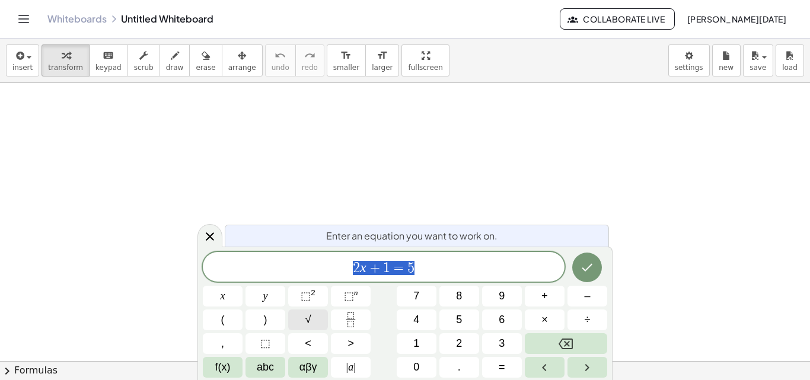
click at [301, 325] on button "√" at bounding box center [308, 319] width 40 height 21
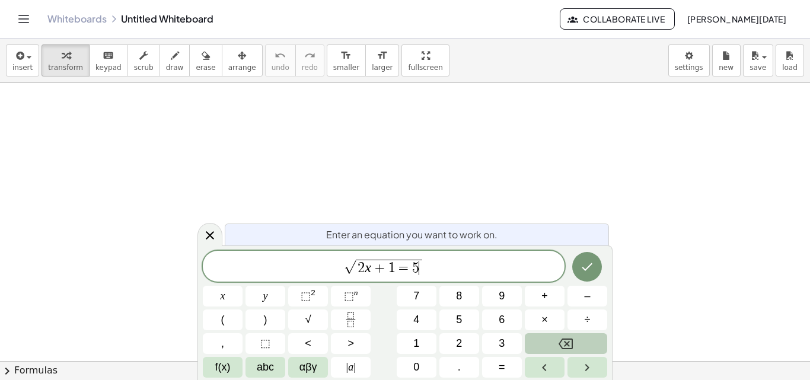
click at [563, 345] on icon "Backspace" at bounding box center [565, 344] width 14 height 14
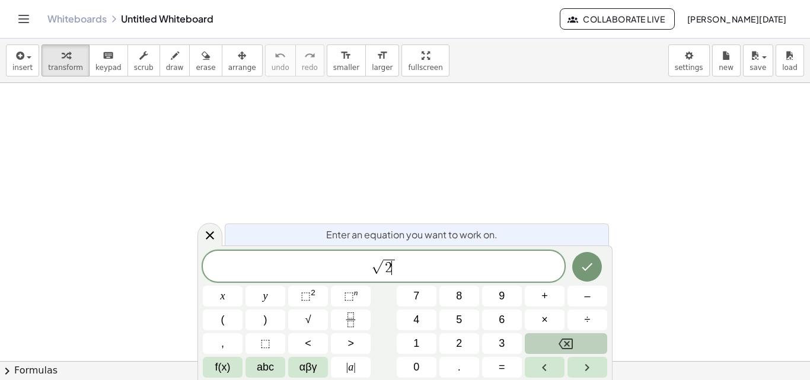
click at [563, 345] on icon "Backspace" at bounding box center [565, 344] width 14 height 14
click at [499, 312] on span "6" at bounding box center [502, 320] width 6 height 16
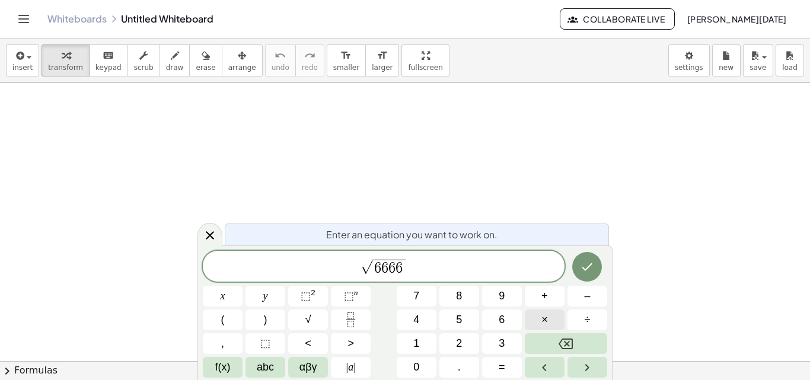
click at [534, 321] on button "×" at bounding box center [545, 319] width 40 height 21
click at [419, 366] on span "0" at bounding box center [416, 367] width 6 height 16
click at [469, 367] on button "." at bounding box center [459, 367] width 40 height 21
click at [480, 314] on div "√ 6 6 6 6 · 0 . ​ x y ⬚ 2 ⬚ n 7 8 9 + – ( ) √ 4 5 6 × ÷ , ⬚ < > 1 2 3 f(x) abc …" at bounding box center [405, 314] width 404 height 127
click at [430, 315] on button "4" at bounding box center [417, 319] width 40 height 21
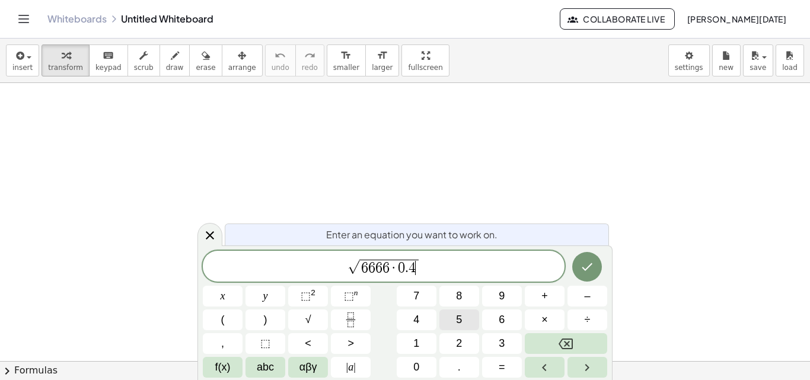
click at [444, 317] on button "5" at bounding box center [459, 319] width 40 height 21
click at [316, 363] on span "αβγ" at bounding box center [308, 367] width 18 height 16
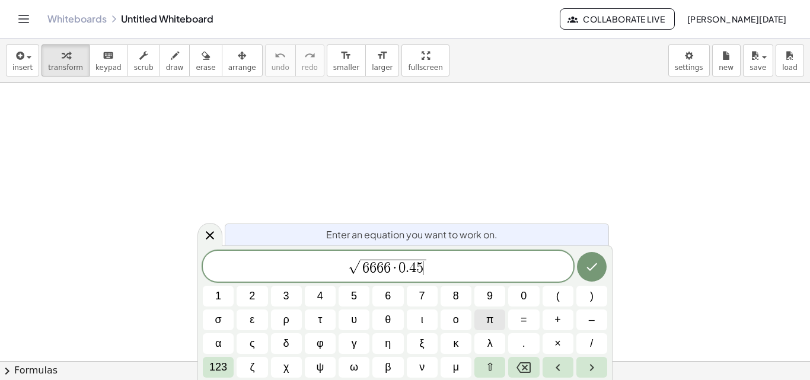
click at [493, 312] on span "π" at bounding box center [489, 320] width 7 height 16
click at [208, 365] on button "123" at bounding box center [218, 367] width 31 height 21
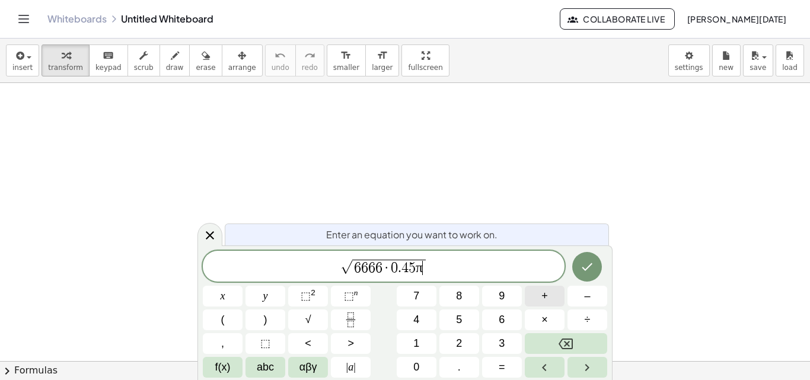
click at [542, 304] on span "+" at bounding box center [544, 296] width 7 height 16
click at [302, 372] on span "αβγ" at bounding box center [308, 367] width 18 height 16
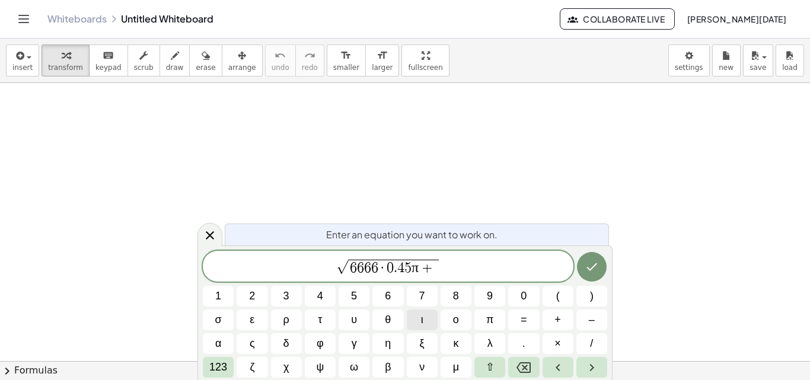
click at [418, 320] on button "ι" at bounding box center [422, 319] width 31 height 21
click at [438, 319] on div "√ 6 6 6 6 · 0 . 4 5 π + ι ​ 1 2 3 4 5 6 7 8 9 0 ( ) σ ε ρ τ υ θ ι ο π = + – α ς…" at bounding box center [405, 314] width 404 height 127
click at [453, 320] on span "ο" at bounding box center [456, 320] width 6 height 16
click at [467, 323] on button "ο" at bounding box center [456, 319] width 31 height 21
click at [468, 352] on button "κ" at bounding box center [456, 343] width 31 height 21
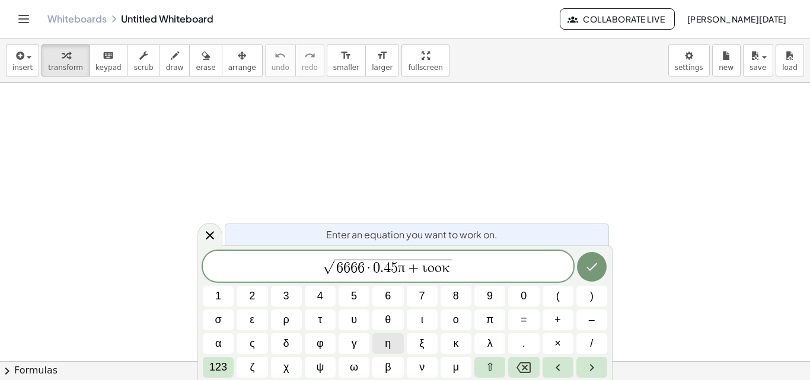
click at [375, 334] on button "η" at bounding box center [387, 343] width 31 height 21
click at [358, 369] on span "ω" at bounding box center [354, 367] width 8 height 16
click at [494, 312] on button "π" at bounding box center [489, 319] width 31 height 21
click at [216, 368] on span "123" at bounding box center [218, 367] width 18 height 16
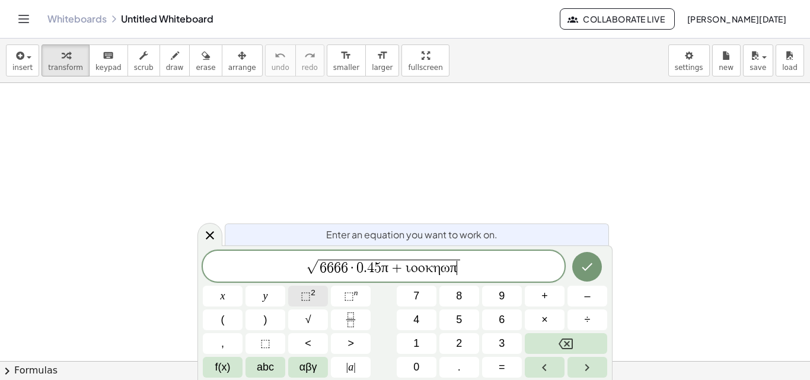
click at [310, 302] on span "⬚ 2" at bounding box center [308, 296] width 15 height 16
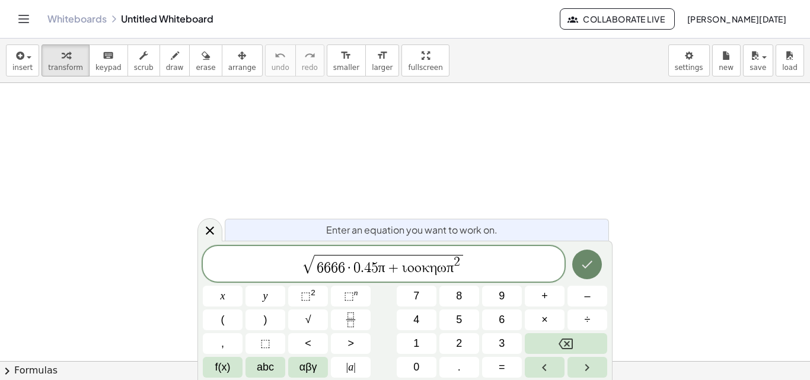
click at [589, 272] on button "Done" at bounding box center [587, 265] width 30 height 30
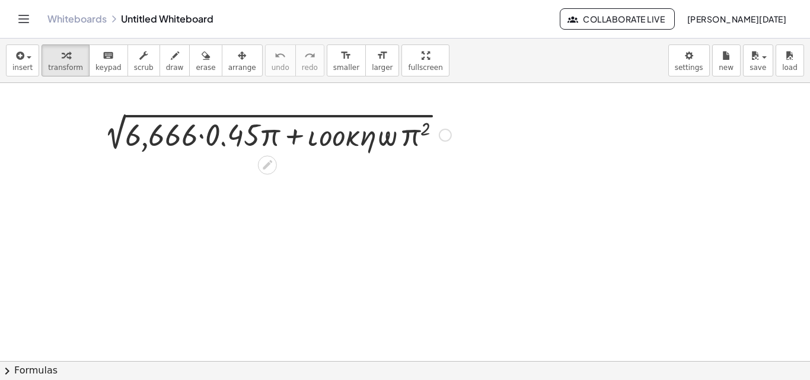
drag, startPoint x: 467, startPoint y: 141, endPoint x: 260, endPoint y: 136, distance: 206.4
click at [216, 131] on div at bounding box center [274, 134] width 365 height 40
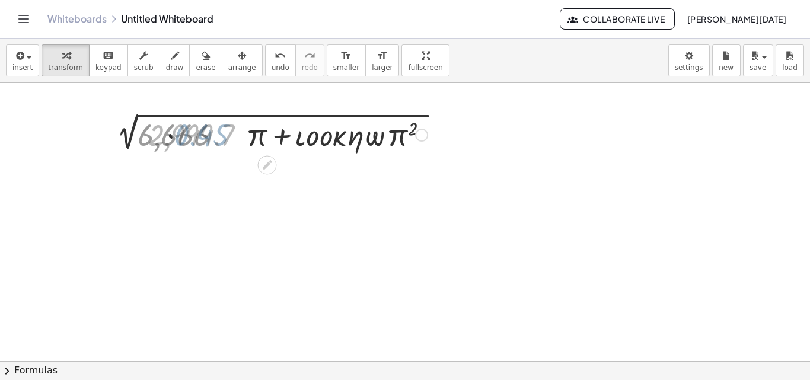
click at [219, 131] on div at bounding box center [274, 134] width 318 height 40
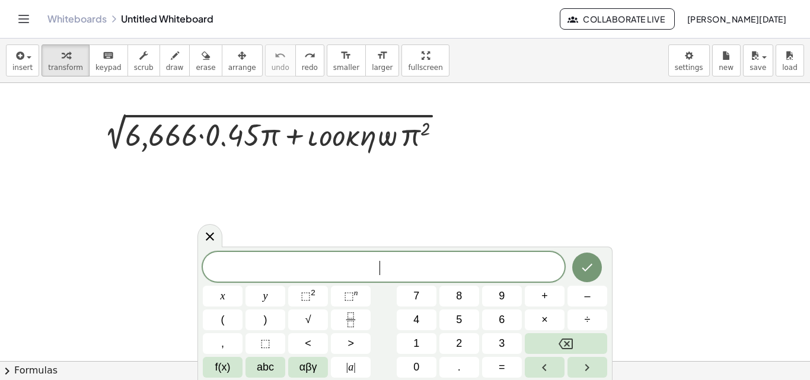
drag, startPoint x: 30, startPoint y: 118, endPoint x: 39, endPoint y: 119, distance: 8.4
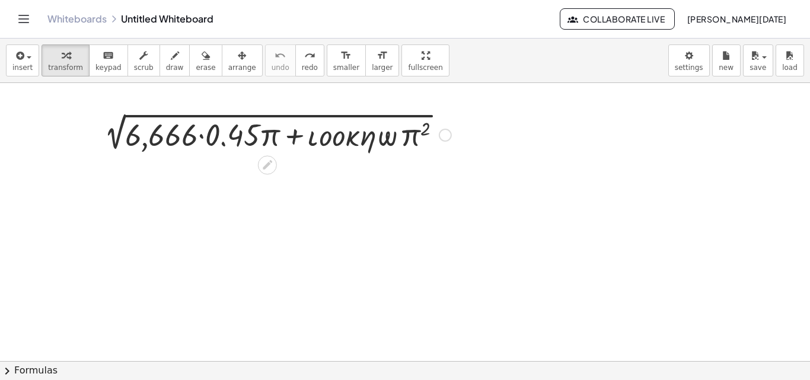
click at [397, 118] on div at bounding box center [274, 134] width 365 height 40
click at [353, 139] on div at bounding box center [274, 134] width 365 height 40
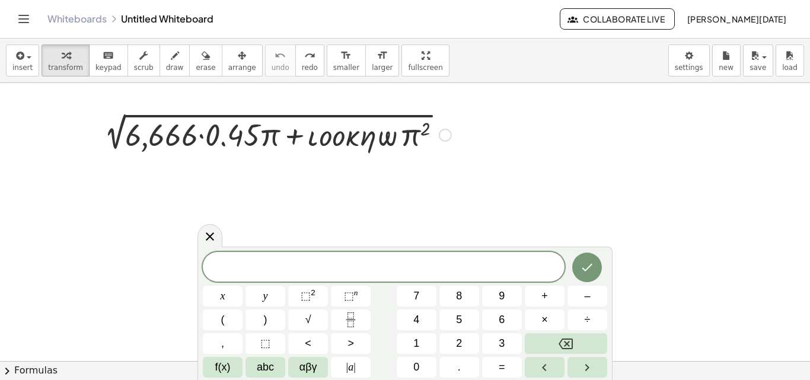
click at [294, 143] on div at bounding box center [274, 134] width 365 height 40
click at [199, 126] on div at bounding box center [274, 134] width 365 height 40
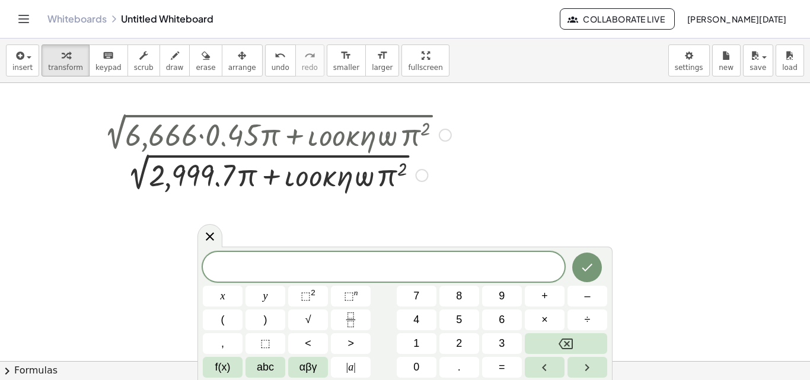
click at [245, 176] on div at bounding box center [274, 174] width 365 height 40
drag, startPoint x: 381, startPoint y: 175, endPoint x: 235, endPoint y: 183, distance: 145.4
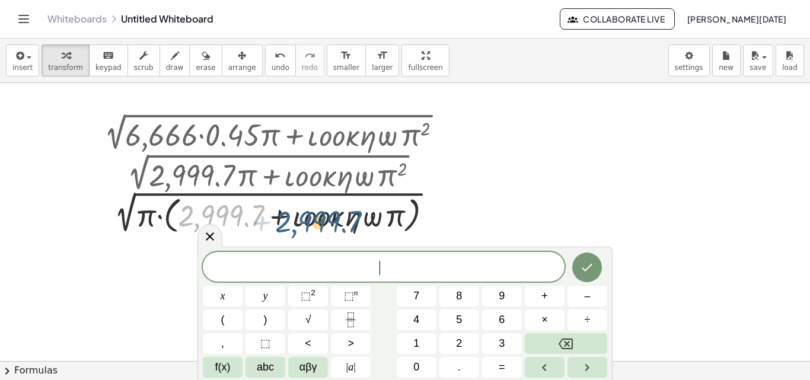
drag, startPoint x: 194, startPoint y: 208, endPoint x: 305, endPoint y: 212, distance: 110.9
click at [305, 212] on div at bounding box center [274, 214] width 365 height 45
click at [307, 210] on div at bounding box center [274, 214] width 365 height 45
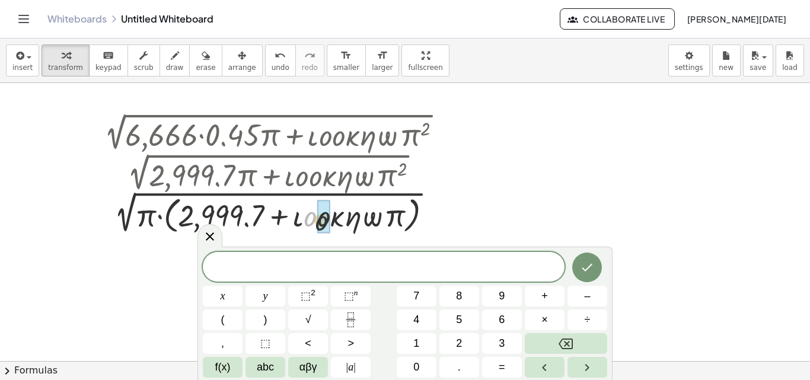
drag, startPoint x: 307, startPoint y: 215, endPoint x: 337, endPoint y: 220, distance: 30.7
click at [337, 220] on div at bounding box center [274, 214] width 365 height 45
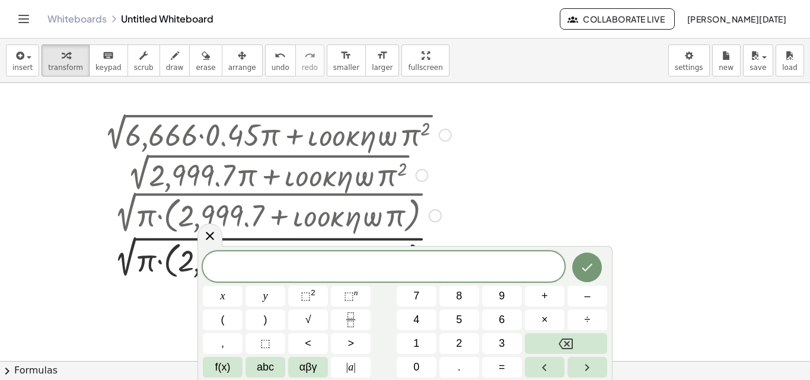
click at [312, 218] on div at bounding box center [274, 214] width 365 height 45
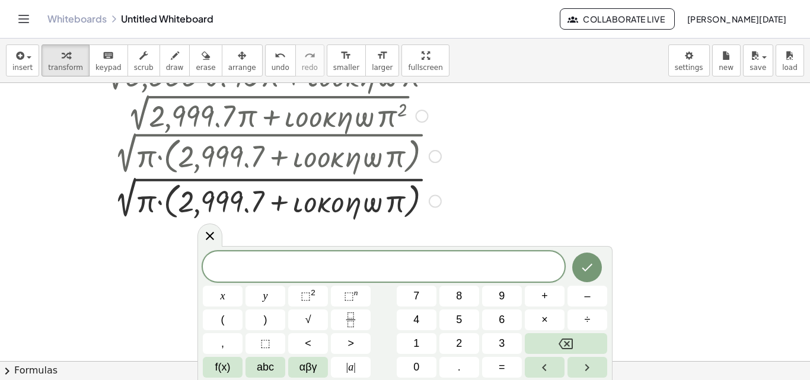
scroll to position [237, 0]
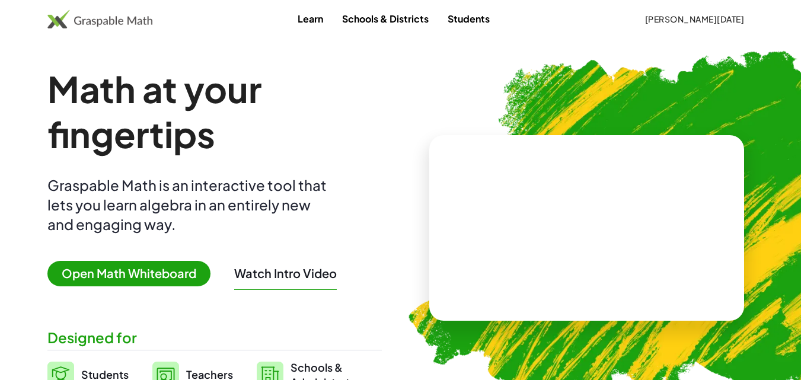
drag, startPoint x: 324, startPoint y: 117, endPoint x: 334, endPoint y: 111, distance: 10.9
click at [324, 117] on h1 "Math at your fingertips" at bounding box center [214, 111] width 334 height 90
click at [142, 278] on span "Open Math Whiteboard" at bounding box center [128, 273] width 163 height 25
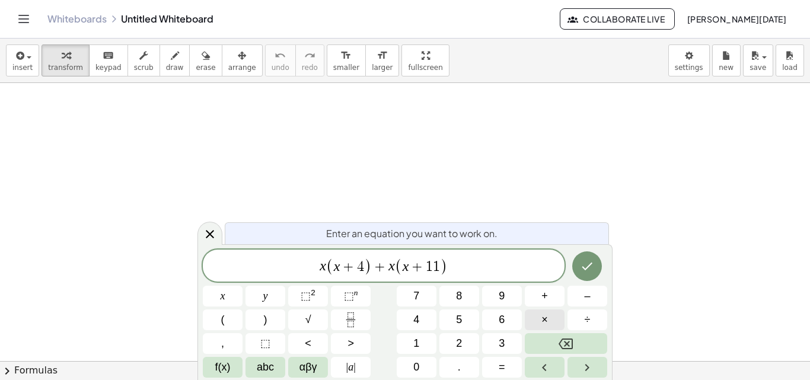
click at [534, 314] on button "×" at bounding box center [545, 319] width 40 height 21
click at [308, 371] on span "αβγ" at bounding box center [308, 367] width 18 height 16
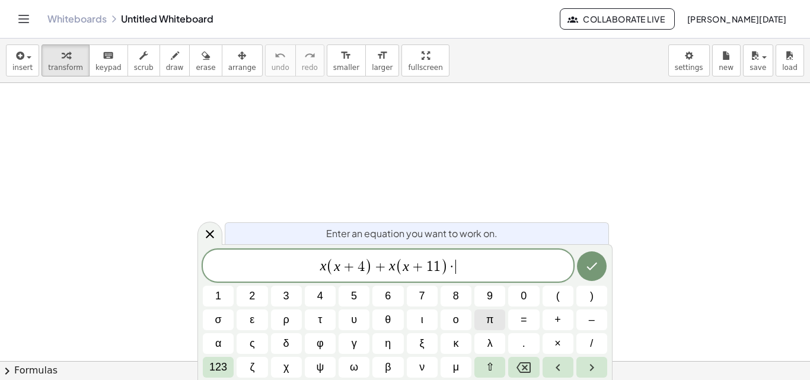
click at [492, 312] on span "π" at bounding box center [489, 320] width 7 height 16
click at [599, 267] on button "Done" at bounding box center [592, 266] width 30 height 30
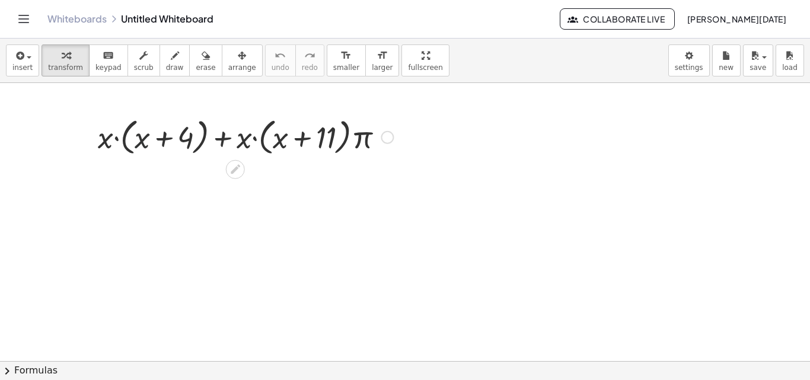
click at [136, 145] on div at bounding box center [245, 136] width 307 height 45
click at [184, 146] on div at bounding box center [245, 136] width 307 height 45
click at [298, 138] on div at bounding box center [245, 136] width 307 height 45
click at [153, 133] on div at bounding box center [245, 136] width 307 height 45
drag, startPoint x: 104, startPoint y: 136, endPoint x: 143, endPoint y: 138, distance: 39.2
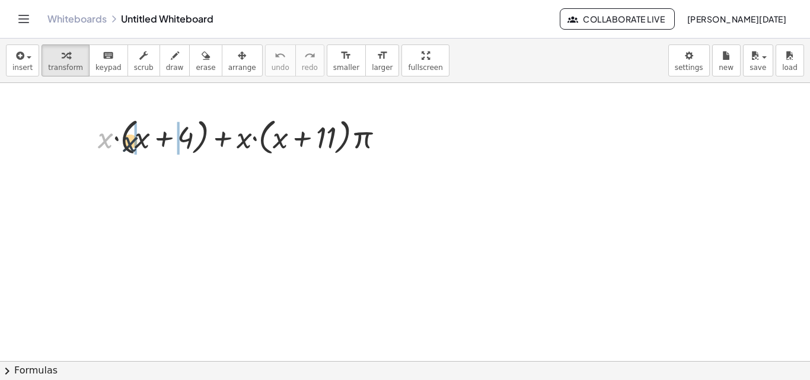
click at [143, 138] on div at bounding box center [245, 136] width 307 height 45
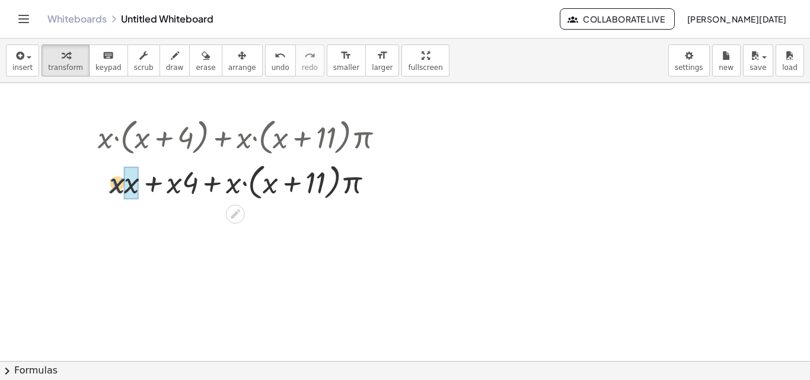
drag, startPoint x: 113, startPoint y: 183, endPoint x: 128, endPoint y: 183, distance: 14.8
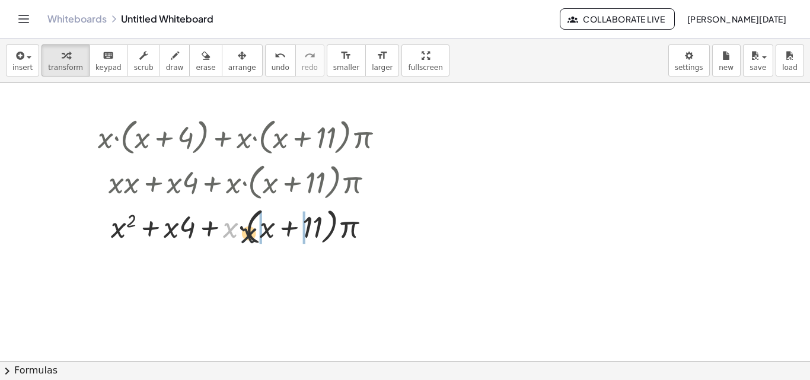
drag, startPoint x: 234, startPoint y: 226, endPoint x: 270, endPoint y: 231, distance: 37.0
click at [270, 231] on div at bounding box center [245, 225] width 307 height 45
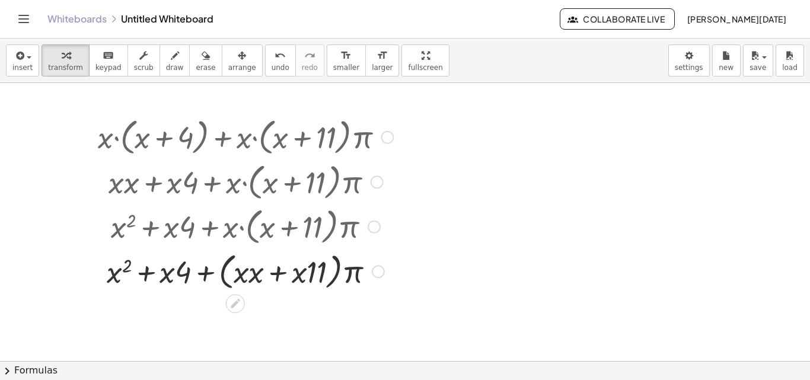
drag, startPoint x: 240, startPoint y: 230, endPoint x: 248, endPoint y: 234, distance: 9.3
click at [235, 138] on div "+ · x · ( + x + 4 ) + · x · ( + x + 11 ) · π + · x · x + · x · 4 + · x · ( + x …" at bounding box center [235, 138] width 0 height 0
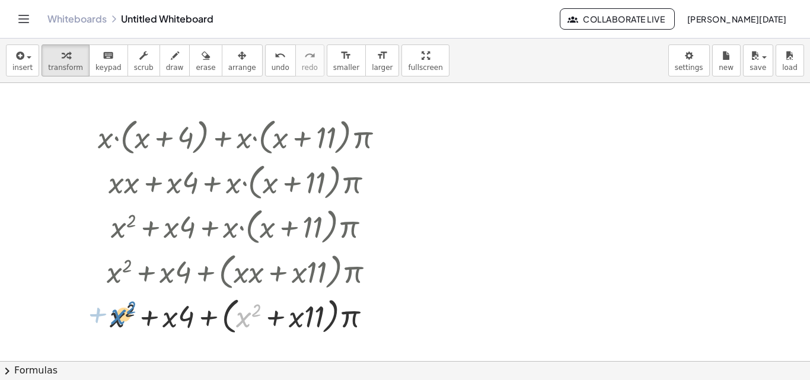
drag, startPoint x: 246, startPoint y: 313, endPoint x: 120, endPoint y: 315, distance: 125.7
click at [120, 315] on div at bounding box center [245, 315] width 307 height 45
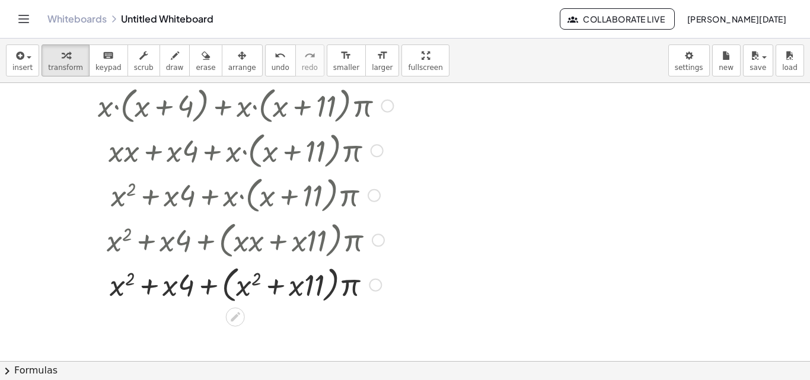
scroll to position [59, 0]
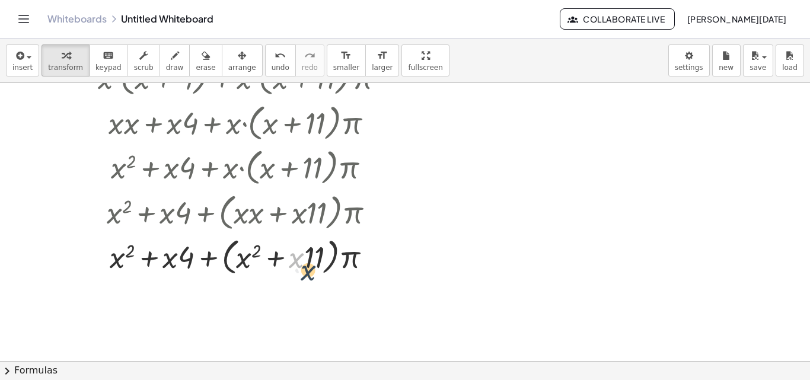
drag, startPoint x: 299, startPoint y: 262, endPoint x: 320, endPoint y: 266, distance: 20.6
click at [317, 270] on div at bounding box center [245, 256] width 307 height 45
drag, startPoint x: 309, startPoint y: 257, endPoint x: 170, endPoint y: 264, distance: 139.5
click at [170, 264] on div at bounding box center [245, 256] width 307 height 45
click at [219, 255] on div at bounding box center [245, 256] width 307 height 45
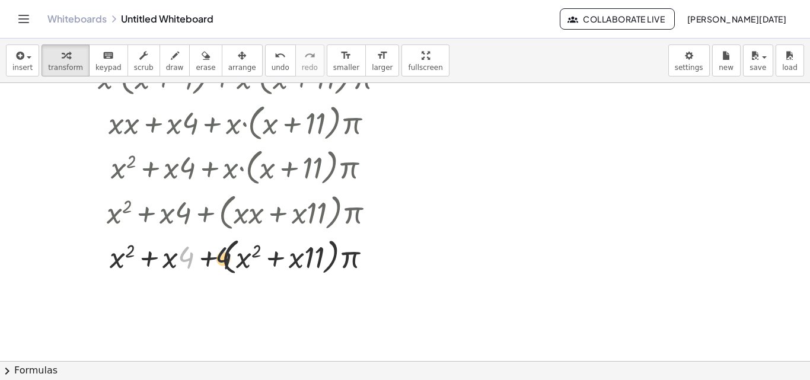
drag, startPoint x: 188, startPoint y: 258, endPoint x: 277, endPoint y: 251, distance: 89.2
click at [277, 251] on div at bounding box center [245, 256] width 307 height 45
drag, startPoint x: 170, startPoint y: 260, endPoint x: 182, endPoint y: 276, distance: 19.9
click at [181, 276] on div at bounding box center [245, 256] width 307 height 45
drag, startPoint x: 341, startPoint y: 263, endPoint x: 320, endPoint y: 162, distance: 102.4
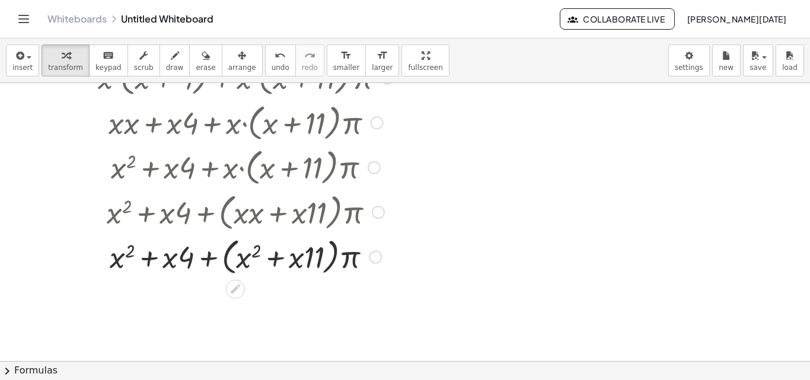
click at [341, 261] on div at bounding box center [245, 256] width 307 height 45
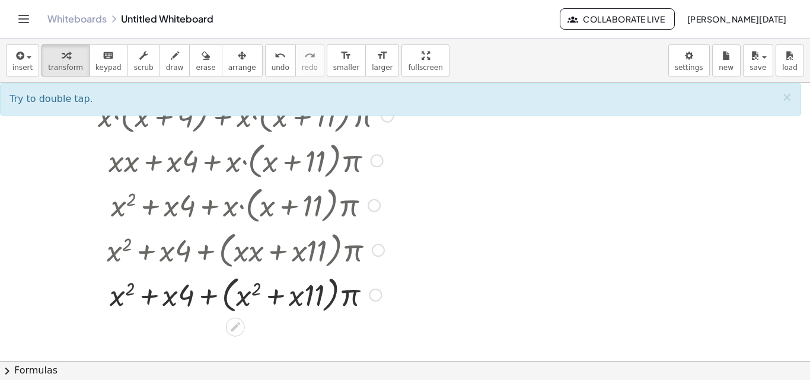
scroll to position [0, 0]
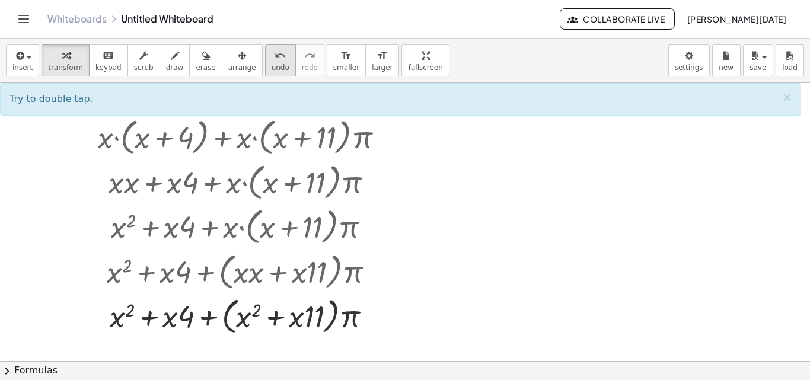
click at [275, 50] on icon "undo" at bounding box center [280, 56] width 11 height 14
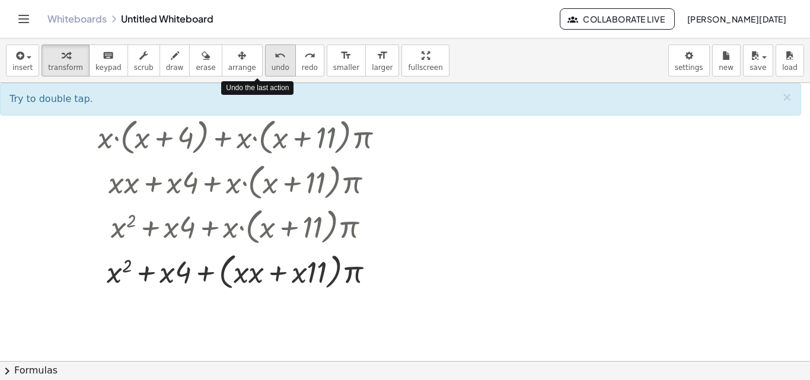
click at [265, 46] on button "undo undo" at bounding box center [280, 60] width 31 height 32
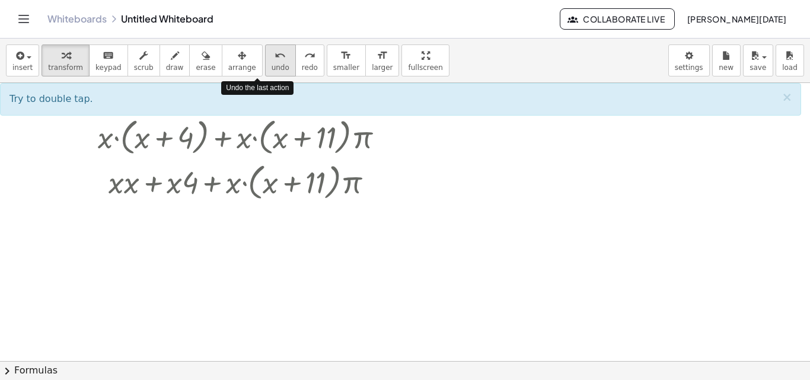
click at [265, 46] on button "undo undo" at bounding box center [280, 60] width 31 height 32
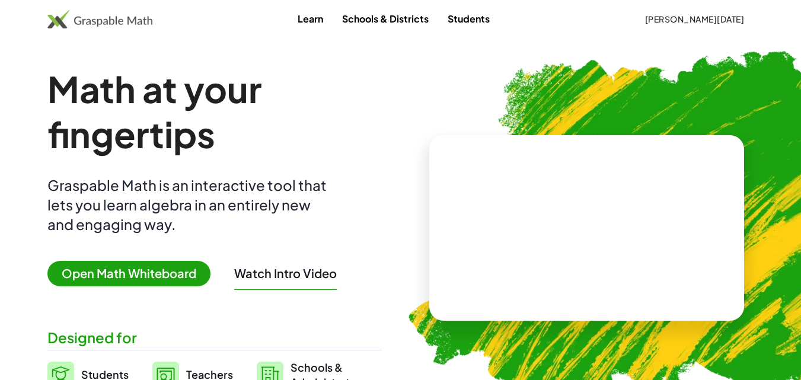
click at [126, 277] on span "Open Math Whiteboard" at bounding box center [128, 273] width 163 height 25
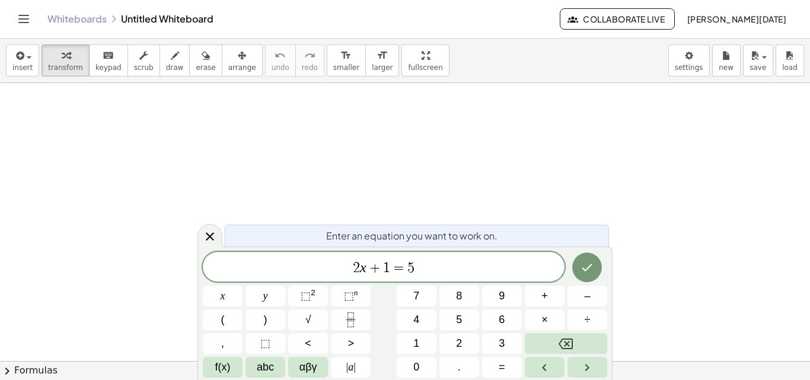
click at [242, 286] on div at bounding box center [223, 296] width 40 height 21
click at [588, 263] on icon "Done" at bounding box center [587, 267] width 14 height 14
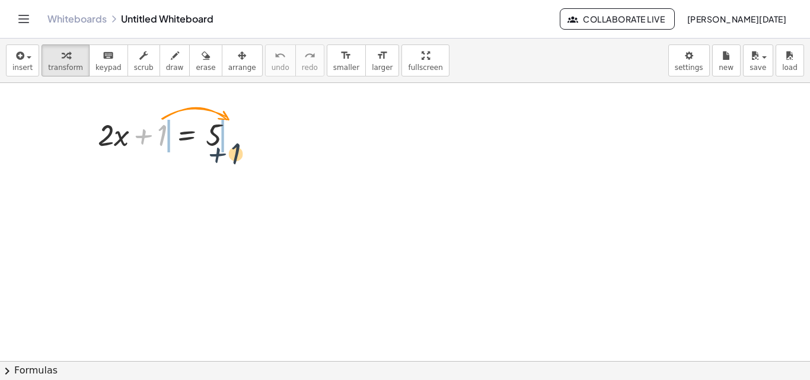
drag, startPoint x: 155, startPoint y: 136, endPoint x: 237, endPoint y: 142, distance: 82.0
click at [237, 143] on div at bounding box center [170, 134] width 157 height 40
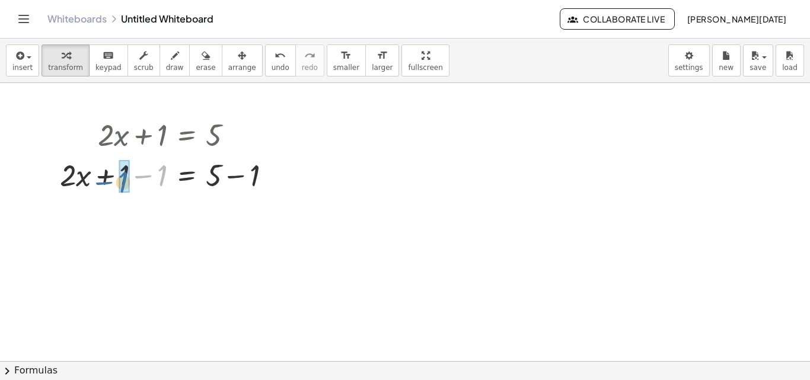
drag, startPoint x: 164, startPoint y: 175, endPoint x: 125, endPoint y: 182, distance: 39.1
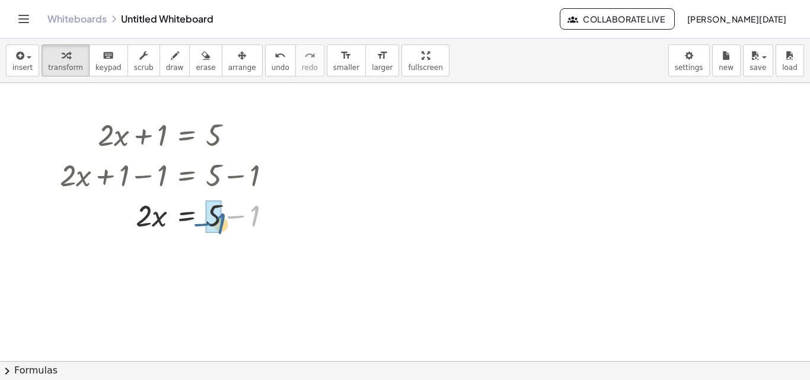
drag, startPoint x: 256, startPoint y: 170, endPoint x: 221, endPoint y: 178, distance: 36.0
click at [187, 135] on div "+ · 2 · x + 1 = 5 + · 2 · x + 1 − 1 = + 5 − 1 + · 2 · x + 0 = + 5 − 1 − 1 · 2 ·…" at bounding box center [187, 135] width 0 height 0
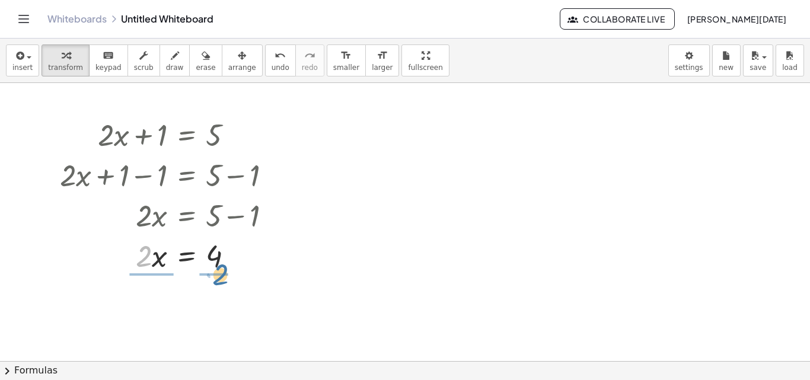
drag, startPoint x: 149, startPoint y: 253, endPoint x: 225, endPoint y: 267, distance: 77.2
click at [226, 268] on div at bounding box center [170, 255] width 232 height 40
drag, startPoint x: 150, startPoint y: 320, endPoint x: 150, endPoint y: 295, distance: 25.5
drag, startPoint x: 213, startPoint y: 326, endPoint x: 215, endPoint y: 299, distance: 27.3
